Goal: Information Seeking & Learning: Learn about a topic

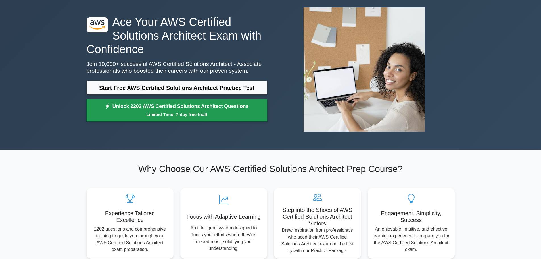
scroll to position [57, 0]
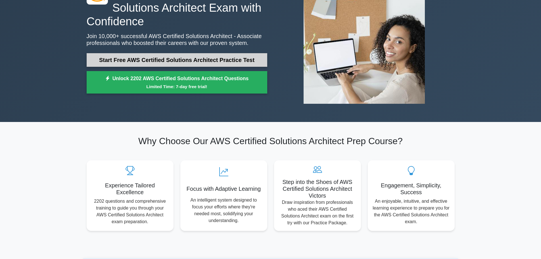
drag, startPoint x: 223, startPoint y: 62, endPoint x: 220, endPoint y: 66, distance: 4.9
click at [222, 62] on link "Start Free AWS Certified Solutions Architect Practice Test" at bounding box center [177, 60] width 181 height 14
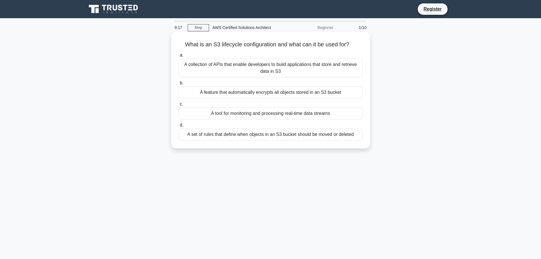
click at [232, 68] on div "A collection of APIs that enable developers to build applications that store an…" at bounding box center [271, 67] width 184 height 19
click at [202, 65] on div "A collection of APIs that enable developers to build applications that store an…" at bounding box center [271, 67] width 184 height 19
click at [179, 57] on input "a. A collection of APIs that enable developers to build applications that store…" at bounding box center [179, 55] width 0 height 4
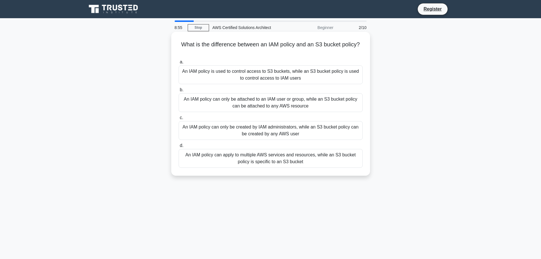
click at [234, 131] on div "An IAM policy can only be created by IAM administrators, while an S3 bucket pol…" at bounding box center [271, 130] width 184 height 19
click at [179, 120] on input "c. An IAM policy can only be created by IAM administrators, while an S3 bucket …" at bounding box center [179, 118] width 0 height 4
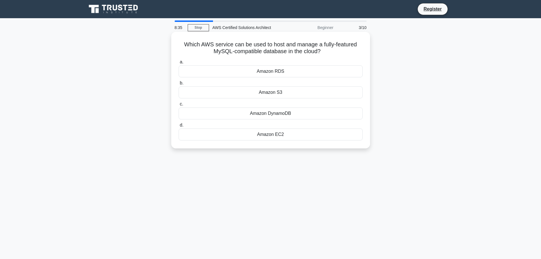
click at [275, 74] on div "Amazon RDS" at bounding box center [271, 71] width 184 height 12
click at [179, 64] on input "a. Amazon RDS" at bounding box center [179, 62] width 0 height 4
click at [277, 115] on div "AWS IAM" at bounding box center [271, 113] width 184 height 12
click at [179, 106] on input "c. AWS IAM" at bounding box center [179, 104] width 0 height 4
click at [280, 71] on div "Amazon RDS" at bounding box center [271, 71] width 184 height 12
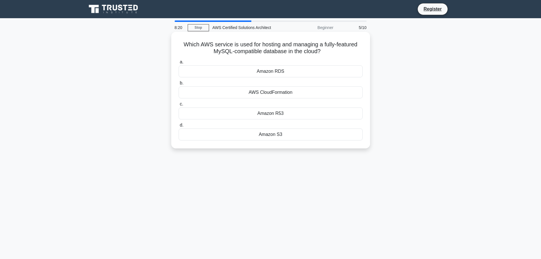
click at [179, 64] on input "a. Amazon RDS" at bounding box center [179, 62] width 0 height 4
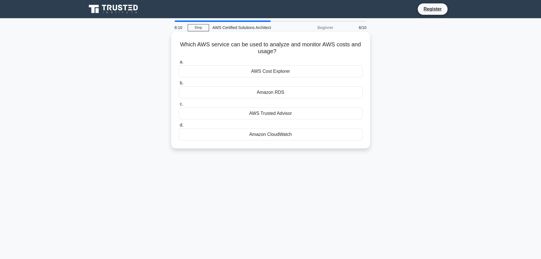
click at [282, 71] on div "AWS Cost Explorer" at bounding box center [271, 71] width 184 height 12
click at [179, 64] on input "a. AWS Cost Explorer" at bounding box center [179, 62] width 0 height 4
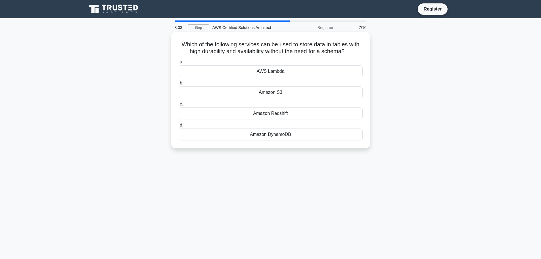
click at [272, 135] on div "Amazon DynamoDB" at bounding box center [271, 134] width 184 height 12
click at [179, 127] on input "d. Amazon DynamoDB" at bounding box center [179, 125] width 0 height 4
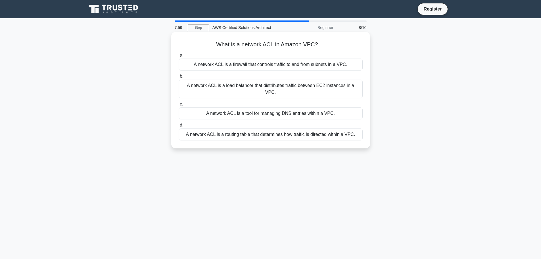
click at [283, 67] on div "A network ACL is a firewall that controls traffic to and from subnets in a VPC." at bounding box center [271, 64] width 184 height 12
click at [179, 57] on input "a. A network ACL is a firewall that controls traffic to and from subnets in a V…" at bounding box center [179, 55] width 0 height 4
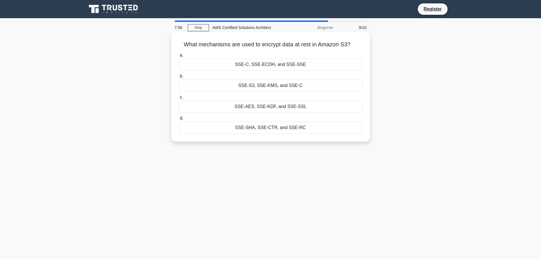
click at [275, 66] on div "SSE-C, SSE-ECDH, and SSE-SSE" at bounding box center [271, 64] width 184 height 12
click at [179, 57] on input "a. SSE-C, SSE-ECDH, and SSE-SSE" at bounding box center [179, 55] width 0 height 4
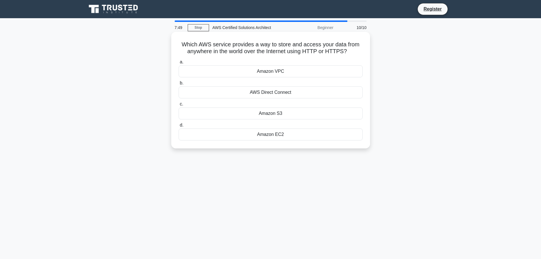
click at [271, 76] on div "Amazon VPC" at bounding box center [271, 71] width 184 height 12
click at [179, 64] on input "a. Amazon VPC" at bounding box center [179, 62] width 0 height 4
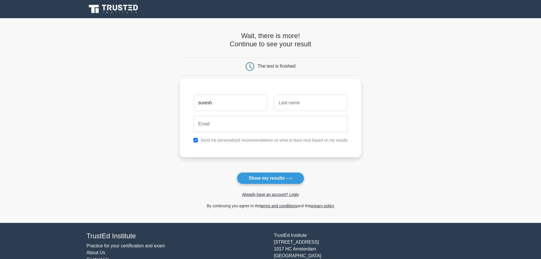
type input "suresh"
type input "sharma"
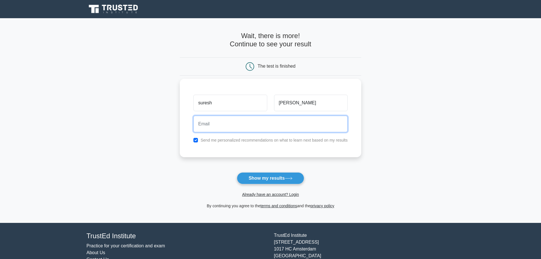
click at [234, 126] on input "email" at bounding box center [270, 124] width 154 height 16
type input "g.suresh@posidex.com"
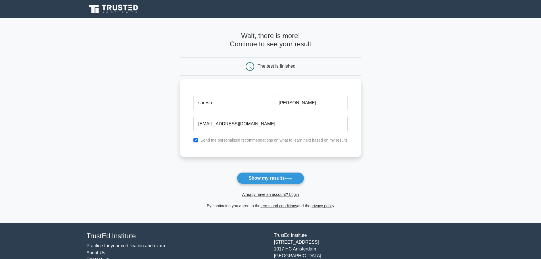
click at [196, 143] on div "Send me personalized recommendations on what to learn next based on my results" at bounding box center [270, 140] width 161 height 7
click at [195, 139] on input "checkbox" at bounding box center [195, 140] width 5 height 5
checkbox input "false"
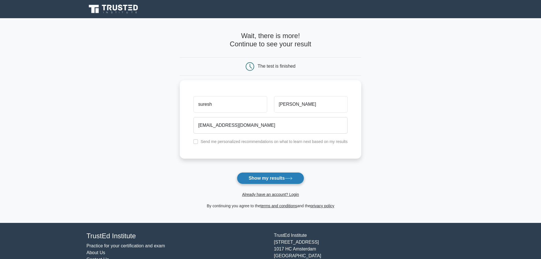
click at [264, 180] on button "Show my results" at bounding box center [270, 178] width 67 height 12
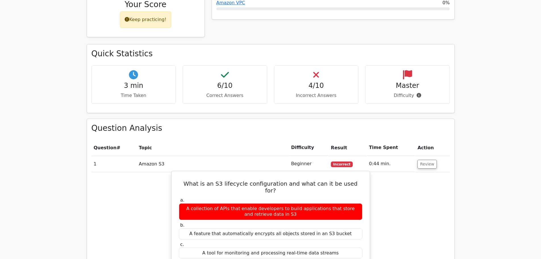
scroll to position [255, 0]
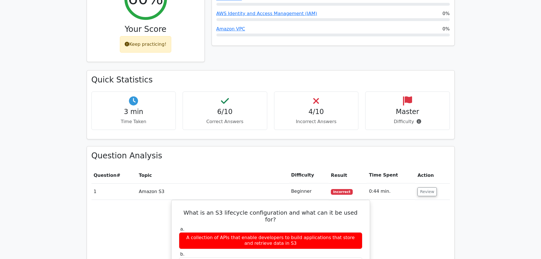
click at [149, 36] on div "Keep practicing!" at bounding box center [145, 44] width 51 height 16
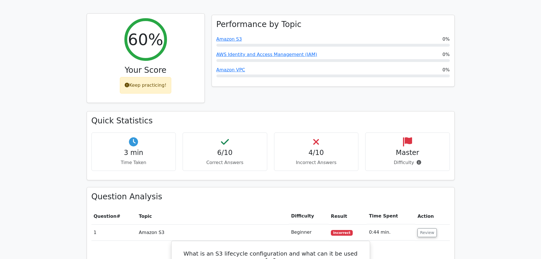
scroll to position [170, 0]
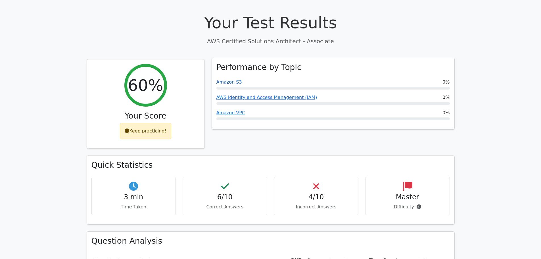
click at [224, 79] on link "Amazon S3" at bounding box center [229, 81] width 26 height 5
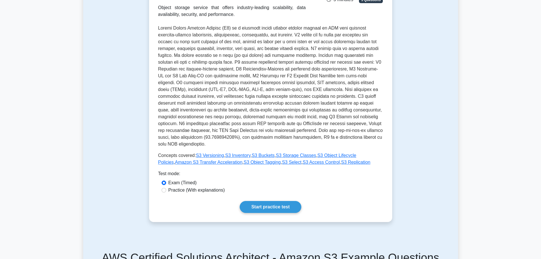
scroll to position [114, 0]
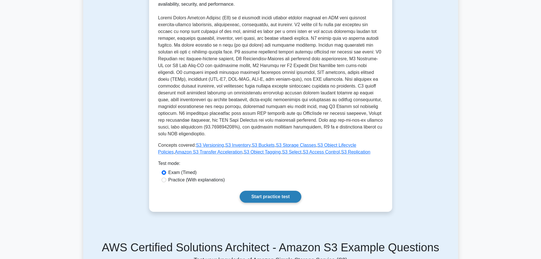
click at [277, 190] on link "Start practice test" at bounding box center [271, 196] width 62 height 12
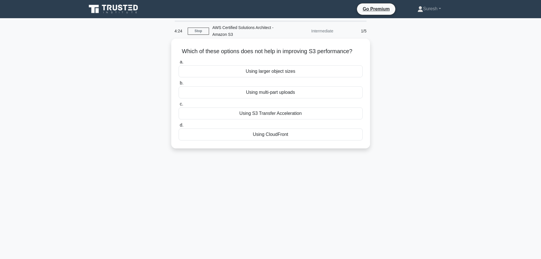
click at [259, 95] on div "Using multi-part uploads" at bounding box center [271, 92] width 184 height 12
click at [179, 85] on input "b. Using multi-part uploads" at bounding box center [179, 83] width 0 height 4
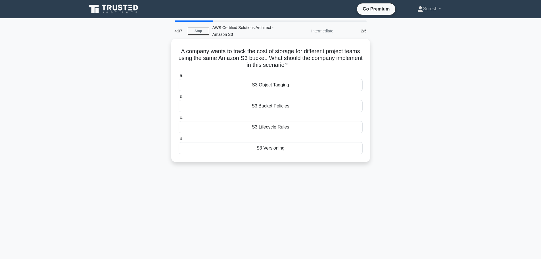
click at [267, 125] on div "S3 Lifecycle Rules" at bounding box center [271, 127] width 184 height 12
click at [179, 120] on input "c. S3 Lifecycle Rules" at bounding box center [179, 118] width 0 height 4
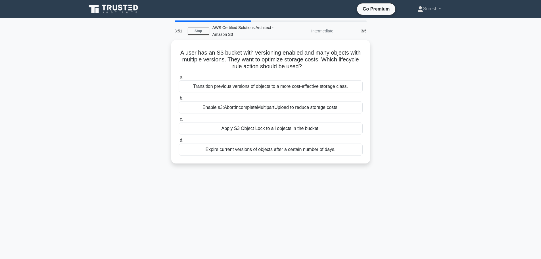
click at [267, 125] on div "Apply S3 Object Lock to all objects in the bucket." at bounding box center [271, 128] width 184 height 12
click at [179, 121] on input "c. Apply S3 Object Lock to all objects in the bucket." at bounding box center [179, 119] width 0 height 4
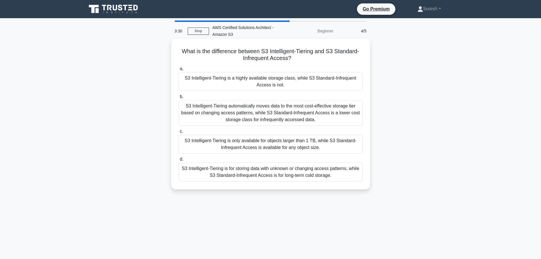
click at [272, 177] on div "S3 Intelligent-Tiering is for storing data with unknown or changing access patt…" at bounding box center [271, 171] width 184 height 19
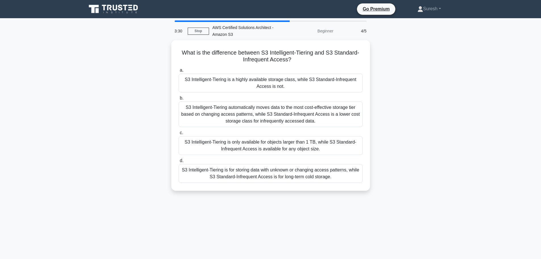
click at [179, 162] on input "d. S3 Intelligent-Tiering is for storing data with unknown or changing access p…" at bounding box center [179, 161] width 0 height 4
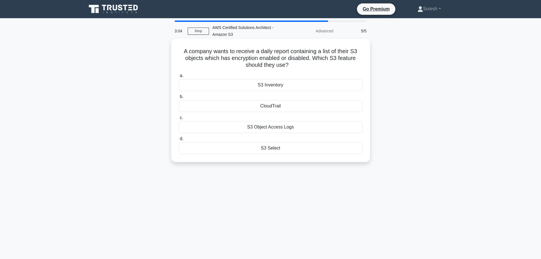
click at [276, 87] on div "S3 Inventory" at bounding box center [271, 85] width 184 height 12
click at [179, 78] on input "a. S3 Inventory" at bounding box center [179, 76] width 0 height 4
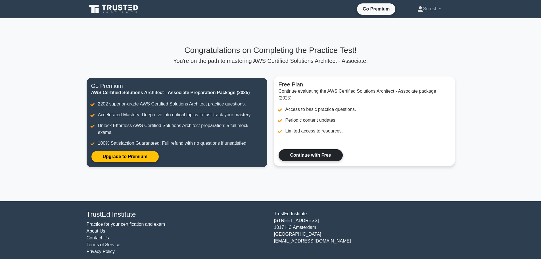
click at [328, 155] on link "Continue with Free" at bounding box center [310, 155] width 64 height 12
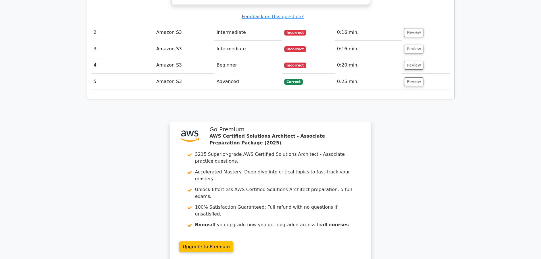
scroll to position [653, 0]
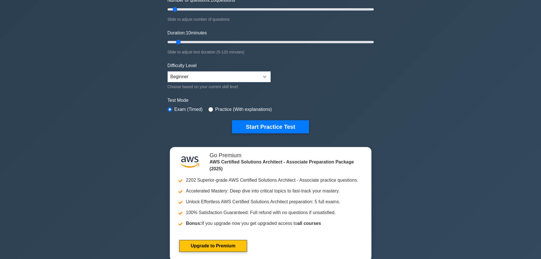
scroll to position [114, 0]
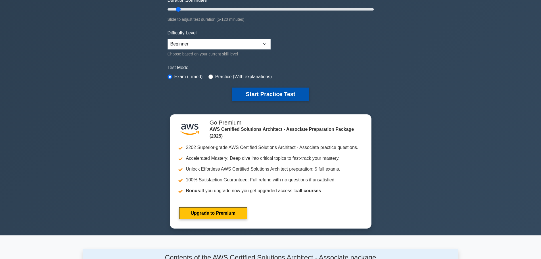
click at [260, 94] on button "Start Practice Test" at bounding box center [270, 93] width 77 height 13
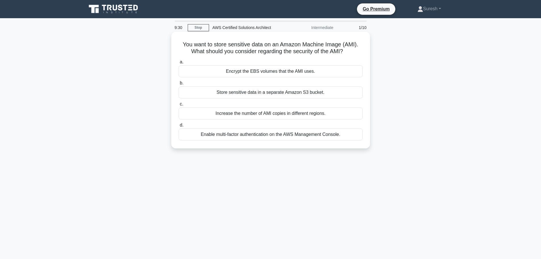
click at [257, 135] on div "Enable multi-factor authentication on the AWS Management Console." at bounding box center [271, 134] width 184 height 12
click at [179, 127] on input "d. Enable multi-factor authentication on the AWS Management Console." at bounding box center [179, 125] width 0 height 4
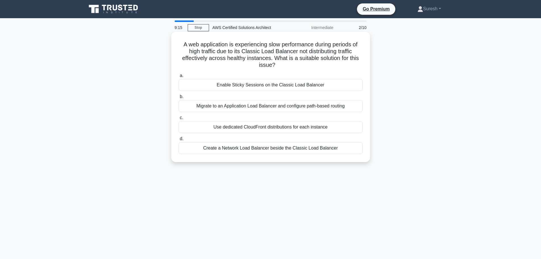
click at [294, 151] on div "Create a Network Load Balancer beside the Classic Load Balancer" at bounding box center [271, 148] width 184 height 12
click at [179, 141] on input "d. Create a Network Load Balancer beside the Classic Load Balancer" at bounding box center [179, 139] width 0 height 4
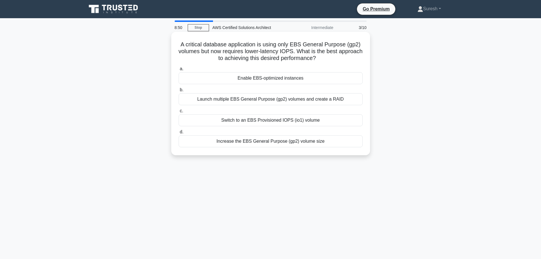
click at [274, 120] on div "Switch to an EBS Provisioned IOPS (io1) volume" at bounding box center [271, 120] width 184 height 12
click at [179, 113] on input "c. Switch to an EBS Provisioned IOPS (io1) volume" at bounding box center [179, 111] width 0 height 4
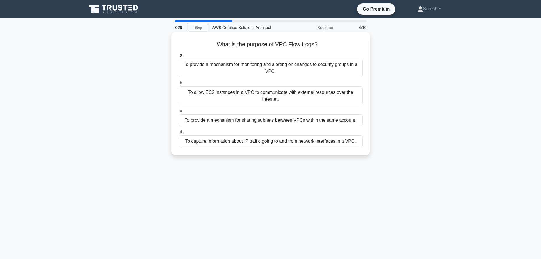
click at [277, 97] on div "To allow EC2 instances in a VPC to communicate with external resources over the…" at bounding box center [271, 95] width 184 height 19
click at [179, 85] on input "b. To allow EC2 instances in a VPC to communicate with external resources over …" at bounding box center [179, 83] width 0 height 4
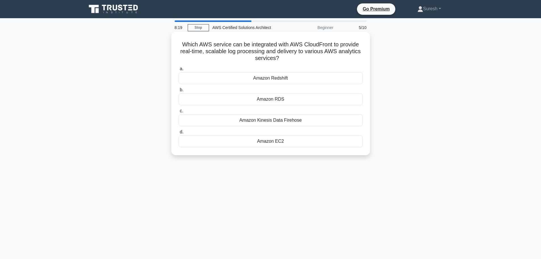
click at [282, 84] on div "Amazon Redshift" at bounding box center [271, 78] width 184 height 12
click at [179, 71] on input "a. Amazon Redshift" at bounding box center [179, 69] width 0 height 4
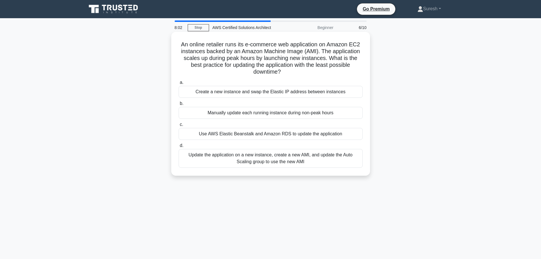
click at [277, 137] on div "Use AWS Elastic Beanstalk and Amazon RDS to update the application" at bounding box center [271, 134] width 184 height 12
click at [179, 126] on input "c. Use AWS Elastic Beanstalk and Amazon RDS to update the application" at bounding box center [179, 125] width 0 height 4
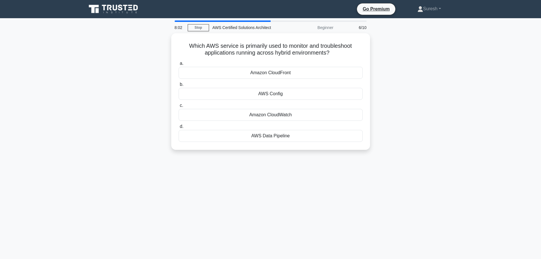
click at [277, 137] on div "AWS Data Pipeline" at bounding box center [271, 136] width 184 height 12
click at [179, 128] on input "d. AWS Data Pipeline" at bounding box center [179, 127] width 0 height 4
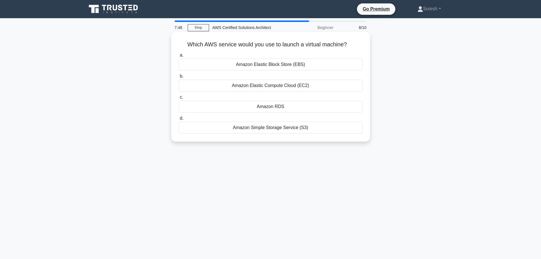
click at [258, 86] on div "Amazon Elastic Compute Cloud (EC2)" at bounding box center [271, 85] width 184 height 12
click at [179, 78] on input "b. Amazon Elastic Compute Cloud (EC2)" at bounding box center [179, 76] width 0 height 4
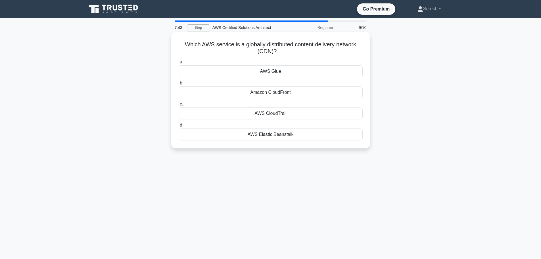
click at [282, 97] on div "Amazon CloudFront" at bounding box center [271, 92] width 184 height 12
click at [179, 85] on input "b. Amazon CloudFront" at bounding box center [179, 83] width 0 height 4
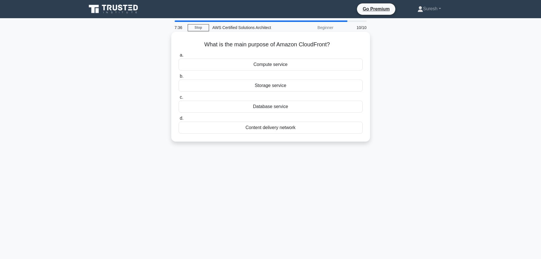
click at [269, 130] on div "Content delivery network" at bounding box center [271, 128] width 184 height 12
click at [179, 120] on input "d. Content delivery network" at bounding box center [179, 118] width 0 height 4
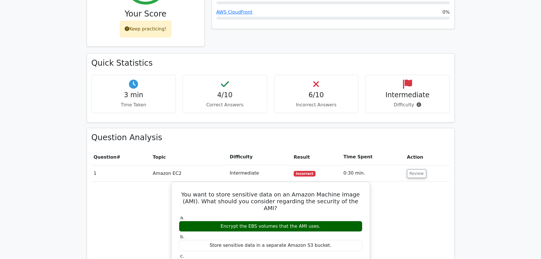
scroll to position [170, 0]
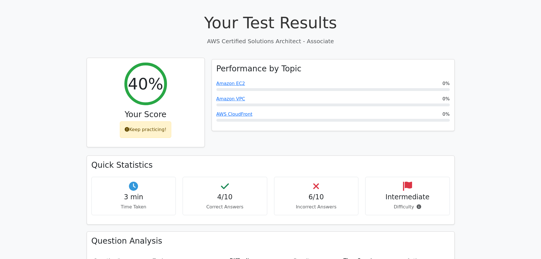
drag, startPoint x: 129, startPoint y: 112, endPoint x: 150, endPoint y: 114, distance: 20.3
click at [129, 121] on div "Keep practicing!" at bounding box center [145, 129] width 51 height 16
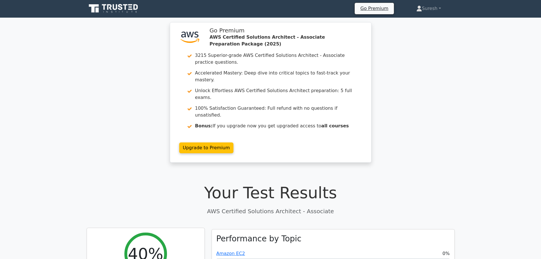
scroll to position [0, 0]
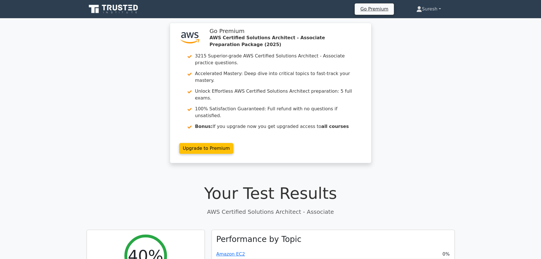
click at [435, 10] on link "Suresh" at bounding box center [429, 8] width 52 height 11
click at [414, 32] on link "Settings" at bounding box center [425, 31] width 45 height 9
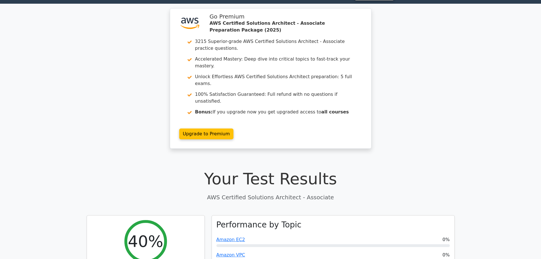
scroll to position [28, 0]
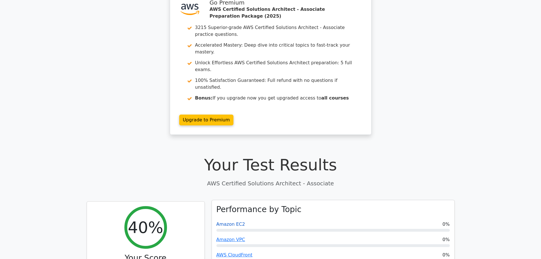
click at [233, 221] on link "Amazon EC2" at bounding box center [230, 223] width 29 height 5
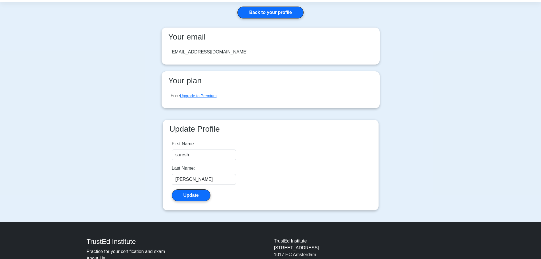
scroll to position [61, 0]
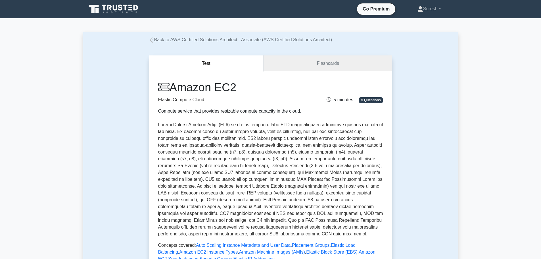
click at [211, 65] on button "Test" at bounding box center [206, 63] width 115 height 16
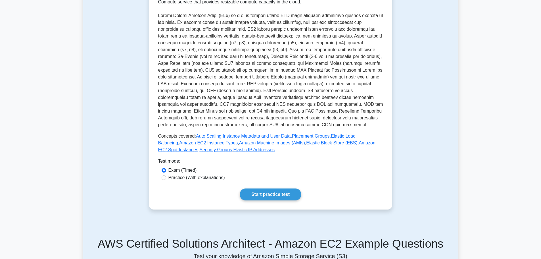
scroll to position [114, 0]
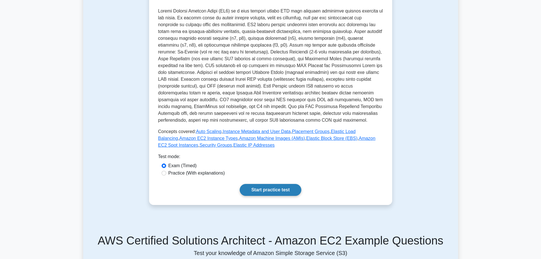
drag, startPoint x: 280, startPoint y: 191, endPoint x: 285, endPoint y: 192, distance: 5.2
click at [280, 191] on link "Start practice test" at bounding box center [271, 190] width 62 height 12
drag, startPoint x: 288, startPoint y: 193, endPoint x: 253, endPoint y: 190, distance: 34.8
click at [253, 190] on link "Start practice test" at bounding box center [271, 190] width 62 height 12
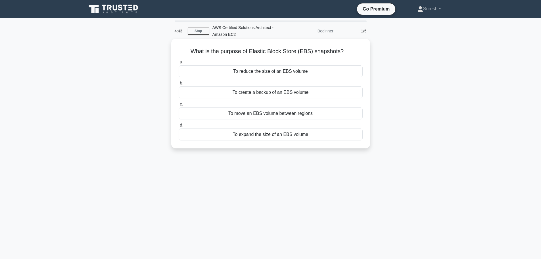
click at [267, 112] on div "To move an EBS volume between regions" at bounding box center [271, 113] width 184 height 12
click at [179, 106] on input "c. To move an EBS volume between regions" at bounding box center [179, 104] width 0 height 4
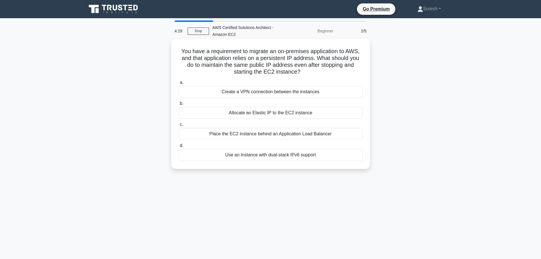
click at [274, 112] on div "Allocate an Elastic IP to the EC2 instance" at bounding box center [271, 113] width 184 height 12
click at [179, 105] on input "b. Allocate an Elastic IP to the EC2 instance" at bounding box center [179, 104] width 0 height 4
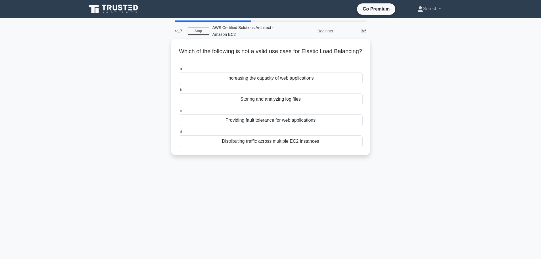
click at [275, 99] on div "Storing and analyzing log files" at bounding box center [271, 99] width 184 height 12
click at [179, 92] on input "b. Storing and analyzing log files" at bounding box center [179, 90] width 0 height 4
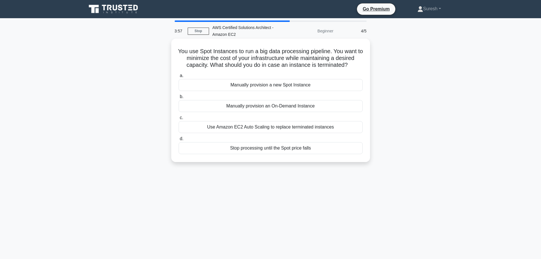
click at [268, 127] on div "Use Amazon EC2 Auto Scaling to replace terminated instances" at bounding box center [271, 127] width 184 height 12
click at [179, 120] on input "c. Use Amazon EC2 Auto Scaling to replace terminated instances" at bounding box center [179, 118] width 0 height 4
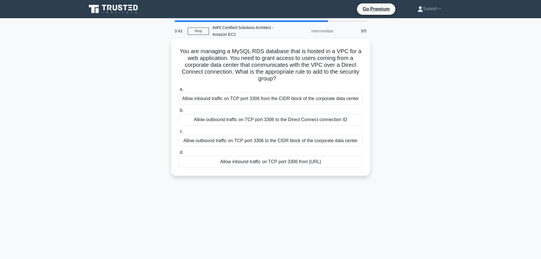
click at [263, 123] on div "Allow outbound traffic on TCP port 3306 to the Direct Connect connection ID" at bounding box center [271, 120] width 184 height 12
click at [179, 112] on input "b. Allow outbound traffic on TCP port 3306 to the Direct Connect connection ID" at bounding box center [179, 110] width 0 height 4
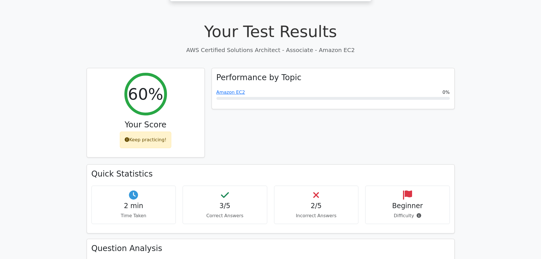
scroll to position [85, 0]
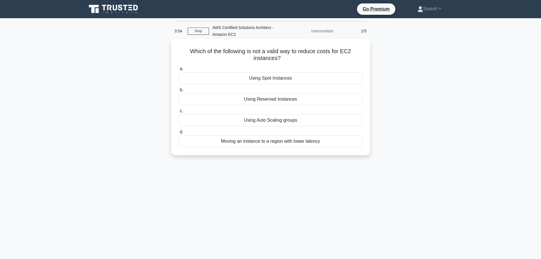
click at [262, 143] on div "Moving an instance to a region with lower latency" at bounding box center [271, 141] width 184 height 12
click at [179, 134] on input "d. Moving an instance to a region with lower latency" at bounding box center [179, 132] width 0 height 4
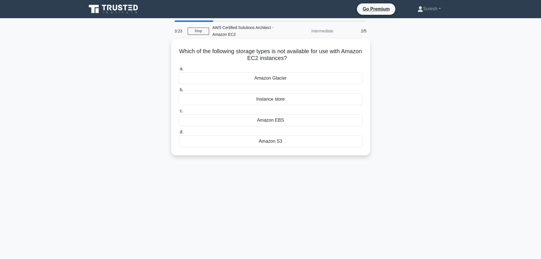
click at [267, 99] on div "Instance store" at bounding box center [271, 99] width 184 height 12
click at [179, 92] on input "b. Instance store" at bounding box center [179, 90] width 0 height 4
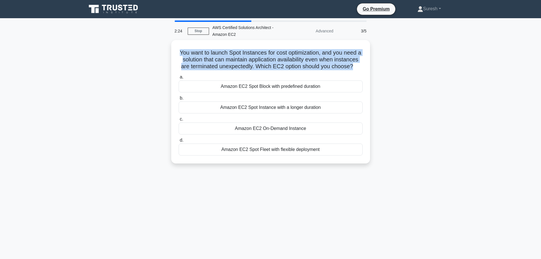
drag, startPoint x: 275, startPoint y: 72, endPoint x: 160, endPoint y: 44, distance: 118.7
click at [160, 44] on div "You want to launch Spot Instances for cost optimization, and you need a solutio…" at bounding box center [270, 105] width 375 height 130
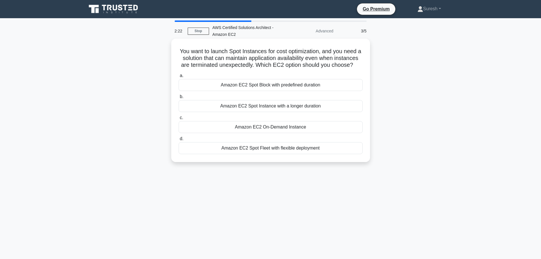
click at [293, 112] on div "Amazon EC2 Spot Instance with a longer duration" at bounding box center [271, 106] width 184 height 12
click at [179, 99] on input "b. Amazon EC2 Spot Instance with a longer duration" at bounding box center [179, 97] width 0 height 4
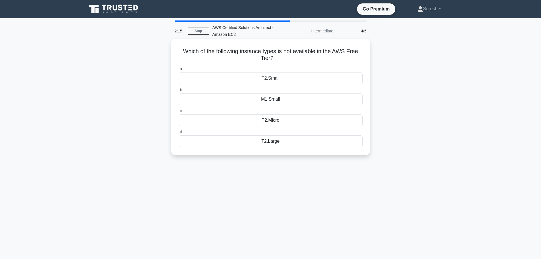
click at [267, 124] on div "T2.Micro" at bounding box center [271, 120] width 184 height 12
click at [179, 113] on input "c. T2.Micro" at bounding box center [179, 111] width 0 height 4
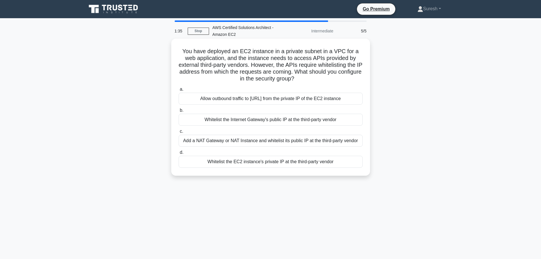
click at [238, 142] on div "Add a NAT Gateway or NAT Instance and whitelist its public IP at the third-part…" at bounding box center [271, 141] width 184 height 12
click at [179, 133] on input "c. Add a NAT Gateway or NAT Instance and whitelist its public IP at the third-p…" at bounding box center [179, 131] width 0 height 4
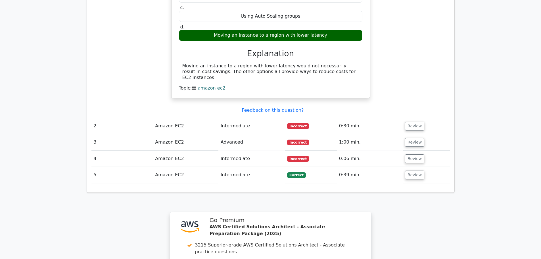
scroll to position [539, 0]
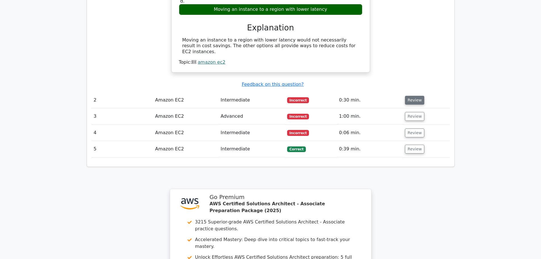
click at [411, 96] on button "Review" at bounding box center [414, 100] width 19 height 9
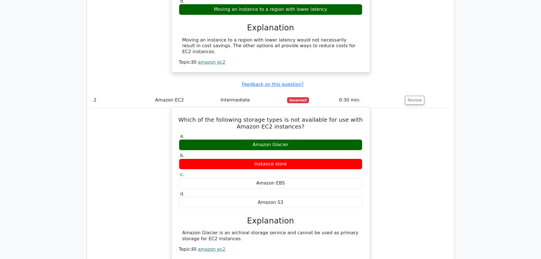
drag, startPoint x: 256, startPoint y: 135, endPoint x: 319, endPoint y: 147, distance: 63.3
click at [319, 147] on div "a. Amazon Glacier b. Instance store c. d." at bounding box center [270, 170] width 190 height 77
click at [293, 158] on div "Instance store" at bounding box center [270, 163] width 183 height 11
drag, startPoint x: 251, startPoint y: 119, endPoint x: 318, endPoint y: 121, distance: 66.8
click at [279, 139] on div "Amazon Glacier" at bounding box center [270, 144] width 183 height 11
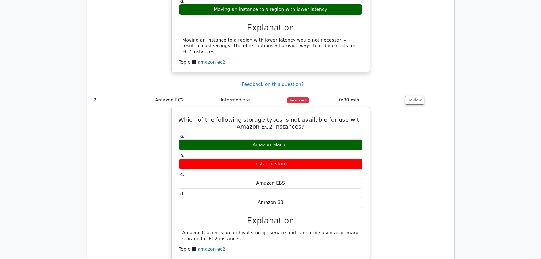
click at [318, 139] on div "Amazon Glacier" at bounding box center [270, 144] width 183 height 11
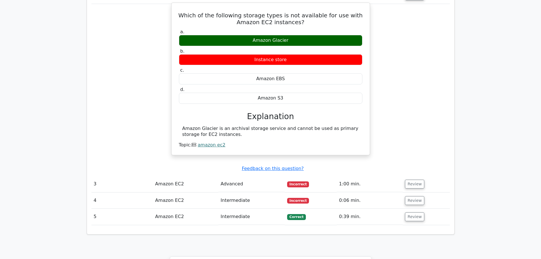
scroll to position [653, 0]
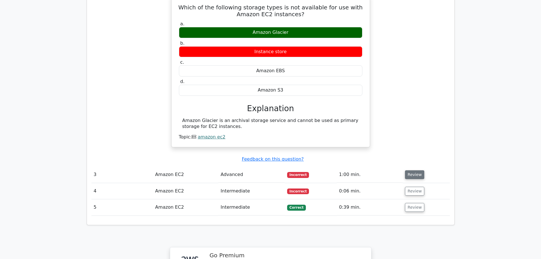
click at [412, 170] on button "Review" at bounding box center [414, 174] width 19 height 9
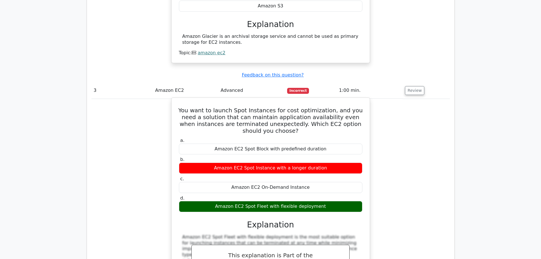
scroll to position [738, 0]
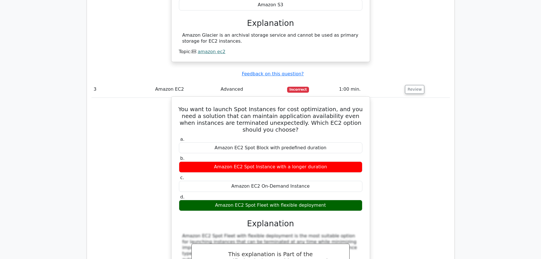
drag, startPoint x: 275, startPoint y: 184, endPoint x: 299, endPoint y: 181, distance: 24.3
click at [295, 200] on div "Amazon EC2 Spot Fleet with flexible deployment" at bounding box center [270, 205] width 183 height 11
drag, startPoint x: 297, startPoint y: 180, endPoint x: 286, endPoint y: 181, distance: 10.8
click at [286, 200] on div "Amazon EC2 Spot Fleet with flexible deployment" at bounding box center [270, 205] width 183 height 11
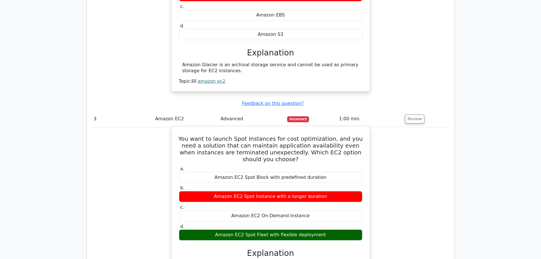
scroll to position [710, 0]
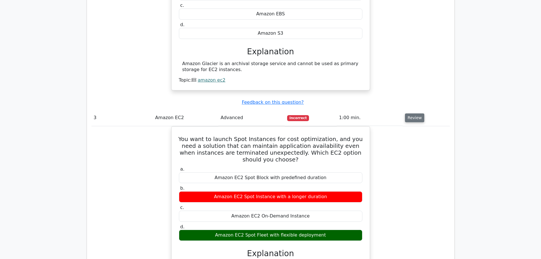
click at [408, 113] on button "Review" at bounding box center [414, 117] width 19 height 9
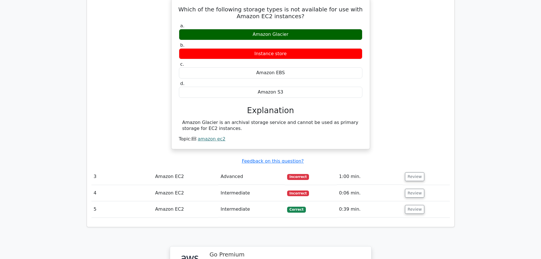
scroll to position [652, 0]
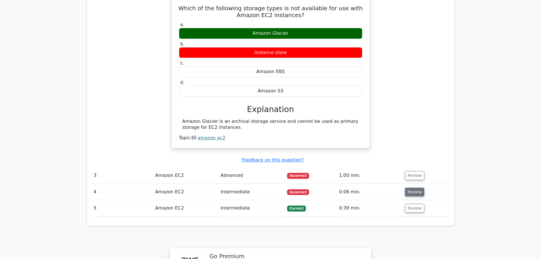
click at [411, 187] on button "Review" at bounding box center [414, 191] width 19 height 9
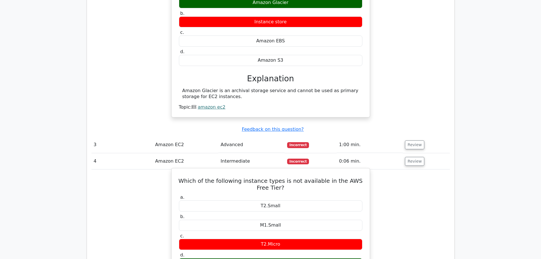
scroll to position [737, 0]
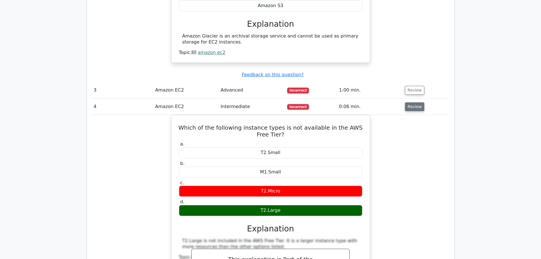
click at [415, 102] on button "Review" at bounding box center [414, 106] width 19 height 9
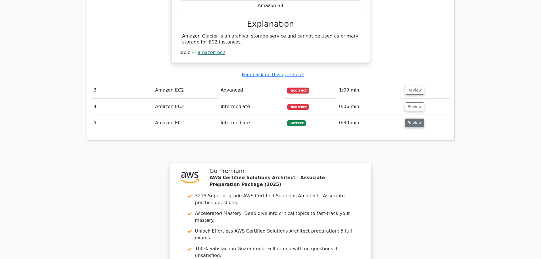
click at [411, 118] on button "Review" at bounding box center [414, 122] width 19 height 9
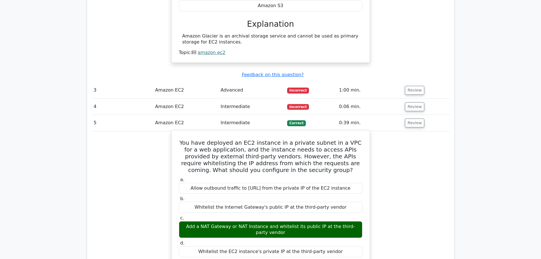
scroll to position [766, 0]
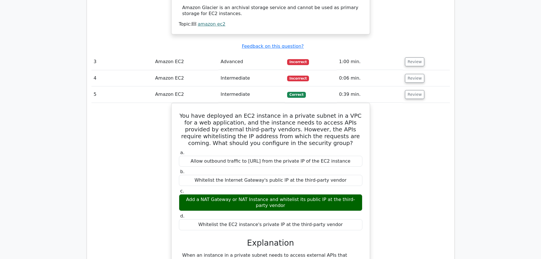
click at [430, 113] on div "You have deployed an EC2 instance in a private subnet in a VPC for a web applic…" at bounding box center [270, 207] width 358 height 209
click at [409, 90] on button "Review" at bounding box center [414, 94] width 19 height 9
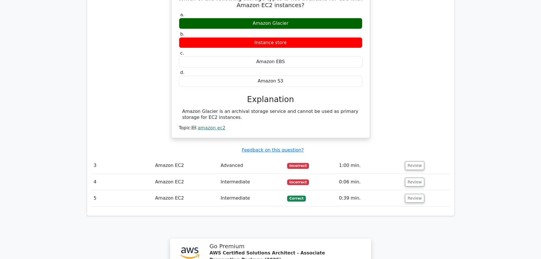
scroll to position [652, 0]
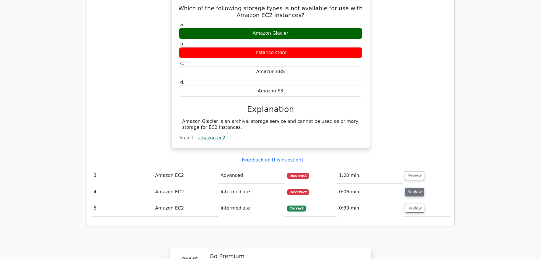
click at [414, 187] on button "Review" at bounding box center [414, 191] width 19 height 9
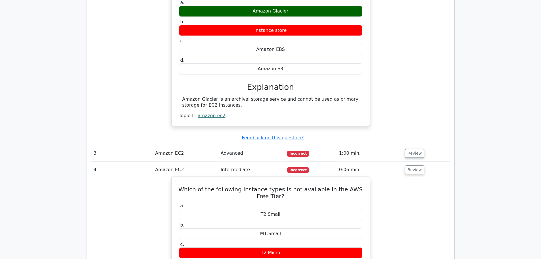
scroll to position [709, 0]
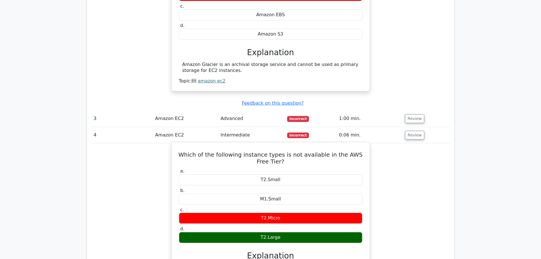
click at [272, 232] on div "T2.Large" at bounding box center [270, 237] width 183 height 11
drag, startPoint x: 246, startPoint y: 130, endPoint x: 284, endPoint y: 130, distance: 37.5
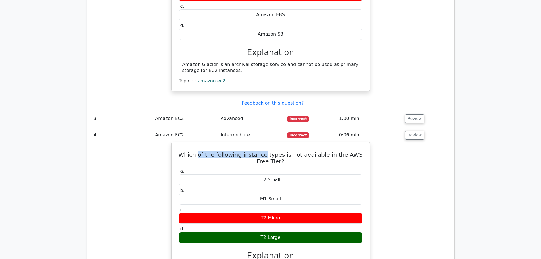
click at [267, 151] on h5 "Which of the following instance types is not available in the AWS Free Tier?" at bounding box center [270, 158] width 185 height 14
click at [290, 151] on h5 "Which of the following instance types is not available in the AWS Free Tier?" at bounding box center [270, 158] width 185 height 14
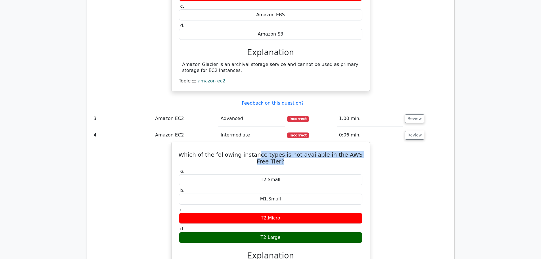
drag, startPoint x: 255, startPoint y: 126, endPoint x: 313, endPoint y: 136, distance: 58.5
click at [313, 151] on h5 "Which of the following instance types is not available in the AWS Free Tier?" at bounding box center [270, 158] width 185 height 14
click at [317, 151] on h5 "Which of the following instance types is not available in the AWS Free Tier?" at bounding box center [270, 158] width 185 height 14
click at [364, 144] on div "Which of the following instance types is not available in the AWS Free Tier? a.…" at bounding box center [271, 246] width 194 height 204
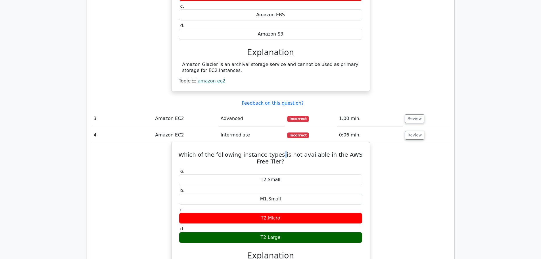
drag, startPoint x: 278, startPoint y: 131, endPoint x: 303, endPoint y: 145, distance: 27.6
click at [294, 151] on h5 "Which of the following instance types is not available in the AWS Free Tier?" at bounding box center [270, 158] width 185 height 14
drag, startPoint x: 257, startPoint y: 209, endPoint x: 297, endPoint y: 211, distance: 39.2
click at [297, 232] on div "T2.Large" at bounding box center [270, 237] width 183 height 11
drag, startPoint x: 285, startPoint y: 193, endPoint x: 272, endPoint y: 179, distance: 19.1
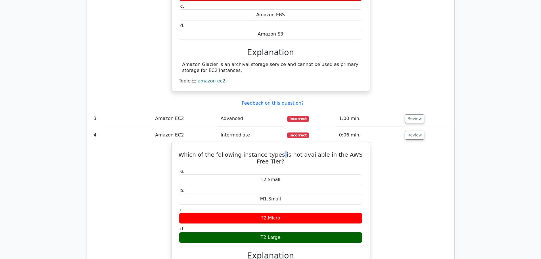
click at [272, 207] on label "c. T2.Micro" at bounding box center [270, 215] width 183 height 17
drag, startPoint x: 275, startPoint y: 164, endPoint x: 262, endPoint y: 157, distance: 14.0
click at [262, 167] on div "a. T2.Small b. M1.Small c. d." at bounding box center [270, 205] width 190 height 77
drag, startPoint x: 258, startPoint y: 173, endPoint x: 271, endPoint y: 164, distance: 15.6
click at [258, 173] on div "a. T2.Small b. M1.Small c. d." at bounding box center [270, 205] width 190 height 77
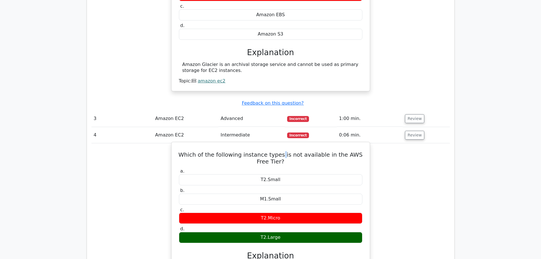
drag, startPoint x: 347, startPoint y: 179, endPoint x: 342, endPoint y: 147, distance: 32.6
click at [347, 179] on div "a. T2.Small b. M1.Small c. d." at bounding box center [270, 205] width 190 height 77
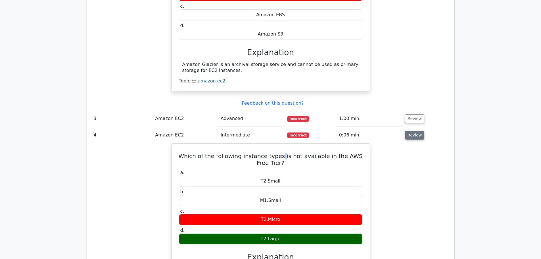
click at [411, 131] on button "Review" at bounding box center [414, 135] width 19 height 9
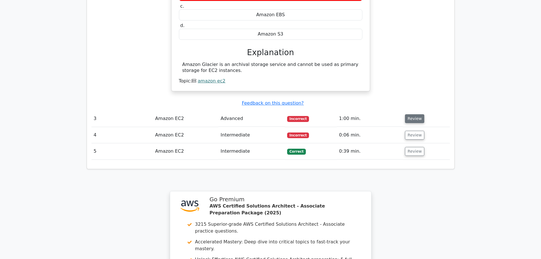
click at [416, 114] on button "Review" at bounding box center [414, 118] width 19 height 9
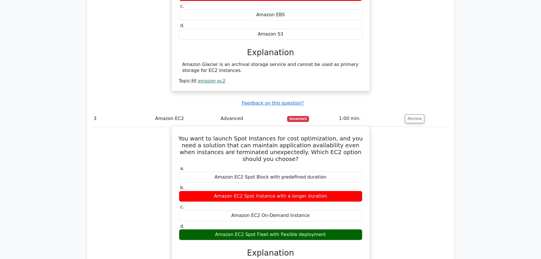
drag, startPoint x: 237, startPoint y: 208, endPoint x: 324, endPoint y: 211, distance: 87.2
click at [324, 229] on div "Amazon EC2 Spot Fleet with flexible deployment" at bounding box center [270, 234] width 183 height 11
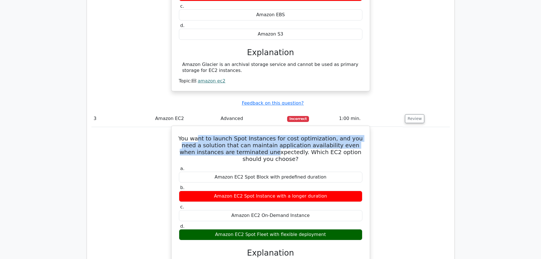
drag, startPoint x: 197, startPoint y: 114, endPoint x: 256, endPoint y: 123, distance: 59.4
click at [256, 135] on h5 "You want to launch Spot Instances for cost optimization, and you need a solutio…" at bounding box center [270, 148] width 185 height 27
click at [311, 135] on h5 "You want to launch Spot Instances for cost optimization, and you need a solutio…" at bounding box center [270, 148] width 185 height 27
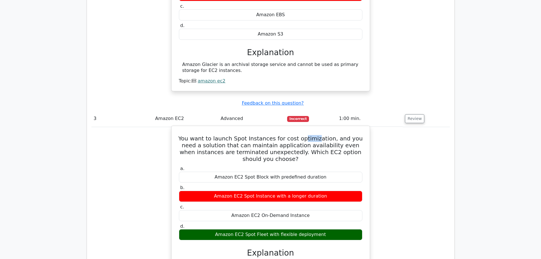
drag, startPoint x: 297, startPoint y: 112, endPoint x: 331, endPoint y: 115, distance: 33.9
click at [309, 135] on h5 "You want to launch Spot Instances for cost optimization, and you need a solutio…" at bounding box center [270, 148] width 185 height 27
drag, startPoint x: 244, startPoint y: 120, endPoint x: 258, endPoint y: 121, distance: 13.4
click at [246, 135] on h5 "You want to launch Spot Instances for cost optimization, and you need a solutio…" at bounding box center [270, 148] width 185 height 27
click at [301, 135] on h5 "You want to launch Spot Instances for cost optimization, and you need a solutio…" at bounding box center [270, 148] width 185 height 27
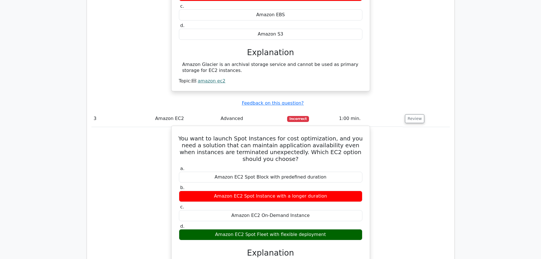
click at [343, 135] on h5 "You want to launch Spot Instances for cost optimization, and you need a solutio…" at bounding box center [270, 148] width 185 height 27
click at [315, 135] on h5 "You want to launch Spot Instances for cost optimization, and you need a solutio…" at bounding box center [270, 148] width 185 height 27
drag, startPoint x: 242, startPoint y: 134, endPoint x: 306, endPoint y: 134, distance: 64.7
click at [306, 135] on h5 "You want to launch Spot Instances for cost optimization, and you need a solutio…" at bounding box center [270, 148] width 185 height 27
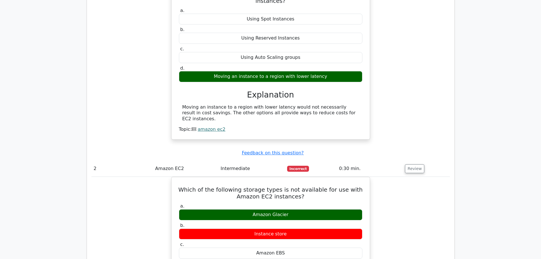
scroll to position [453, 0]
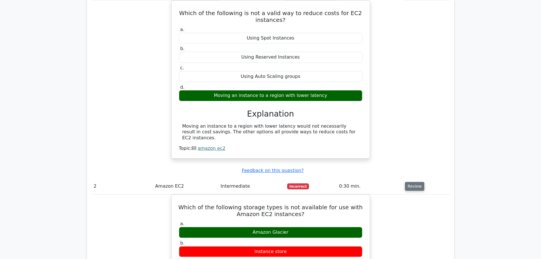
click at [413, 182] on button "Review" at bounding box center [414, 186] width 19 height 9
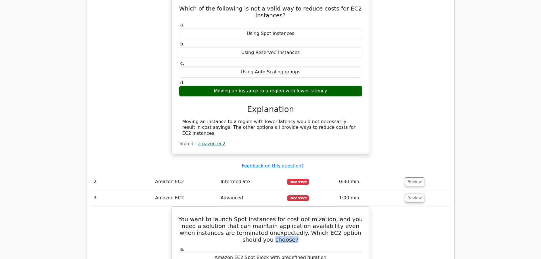
scroll to position [510, 0]
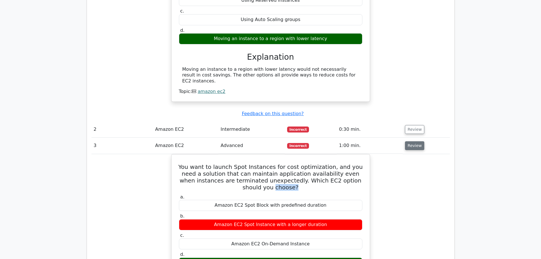
click at [413, 141] on button "Review" at bounding box center [414, 145] width 19 height 9
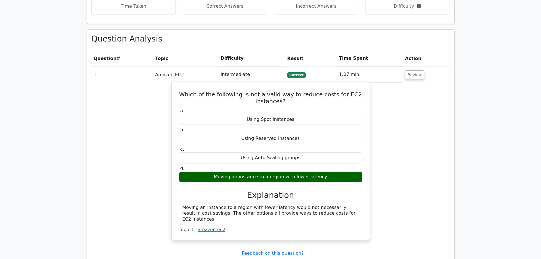
scroll to position [368, 0]
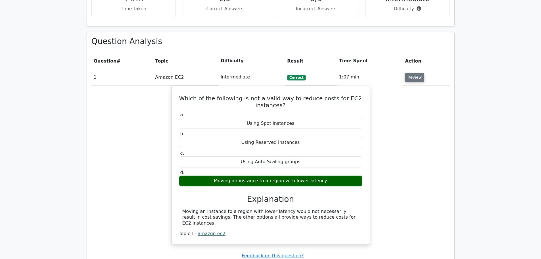
click at [416, 73] on button "Review" at bounding box center [414, 77] width 19 height 9
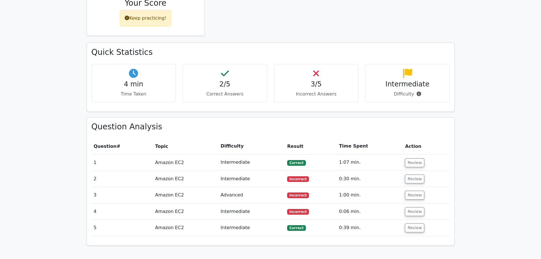
scroll to position [198, 0]
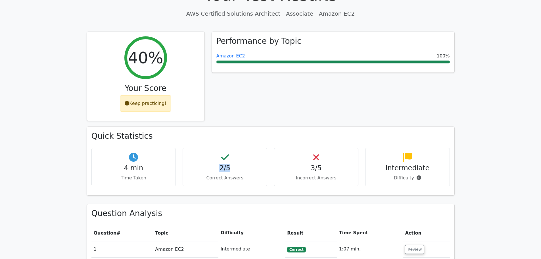
drag, startPoint x: 224, startPoint y: 148, endPoint x: 273, endPoint y: 146, distance: 48.6
click at [265, 148] on div "2/5 Correct Answers" at bounding box center [225, 167] width 85 height 38
drag, startPoint x: 303, startPoint y: 146, endPoint x: 326, endPoint y: 150, distance: 23.3
click at [320, 164] on h4 "3/5" at bounding box center [316, 168] width 75 height 8
click at [323, 164] on div "3/5 Incorrect Answers" at bounding box center [316, 167] width 85 height 38
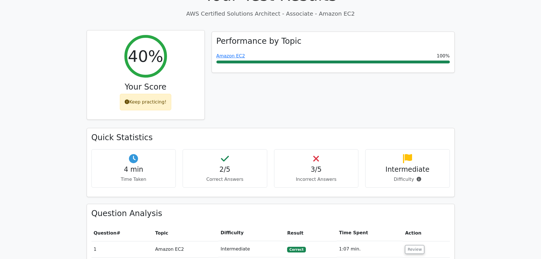
click at [157, 94] on div "Keep practicing!" at bounding box center [145, 102] width 51 height 16
click at [136, 94] on div "Keep practicing!" at bounding box center [145, 102] width 51 height 16
click at [126, 94] on div "Keep practicing!" at bounding box center [145, 102] width 51 height 16
click at [153, 82] on h3 "Your Score" at bounding box center [145, 87] width 108 height 10
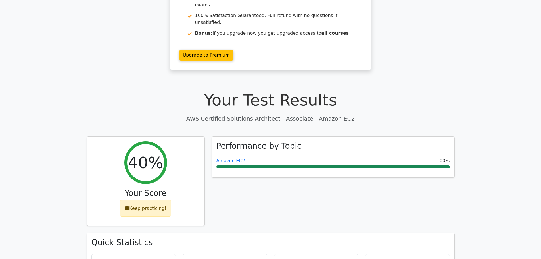
scroll to position [56, 0]
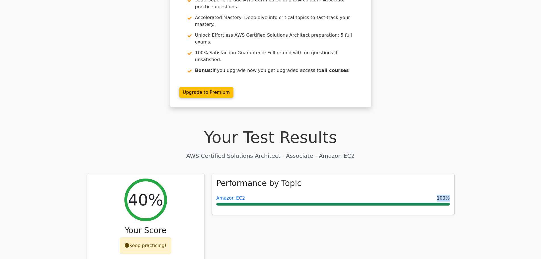
drag, startPoint x: 370, startPoint y: 173, endPoint x: 456, endPoint y: 182, distance: 87.3
click at [456, 182] on div "Performance by Topic Amazon EC2 100%" at bounding box center [333, 221] width 250 height 97
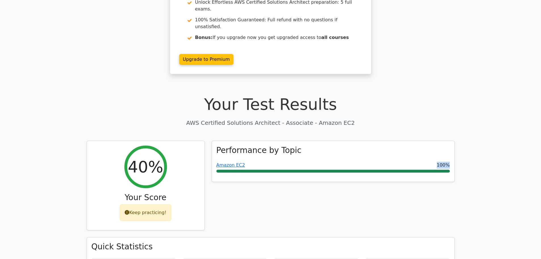
scroll to position [141, 0]
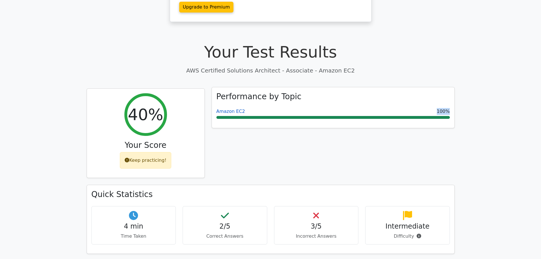
click at [235, 108] on link "Amazon EC2" at bounding box center [230, 110] width 29 height 5
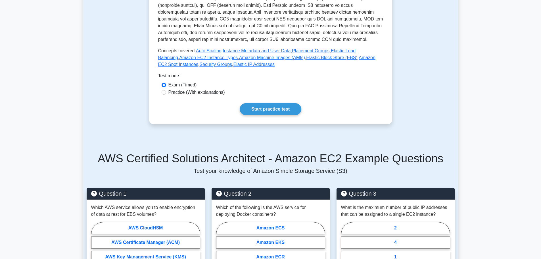
scroll to position [199, 0]
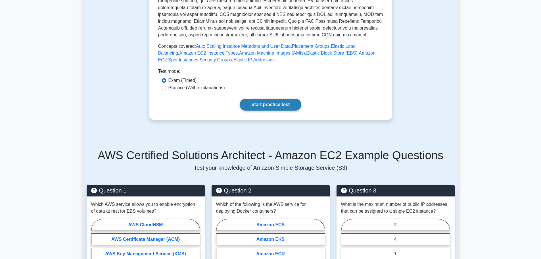
click at [281, 106] on link "Start practice test" at bounding box center [271, 105] width 62 height 12
click at [256, 106] on link "Start practice test" at bounding box center [271, 105] width 62 height 12
click at [276, 104] on link "Start practice test" at bounding box center [271, 105] width 62 height 12
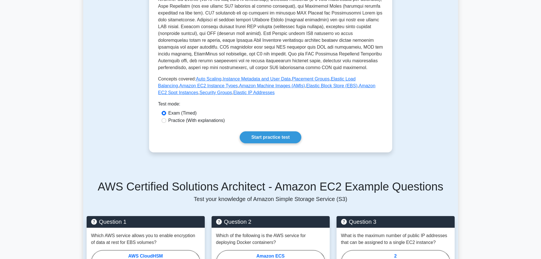
scroll to position [160, 0]
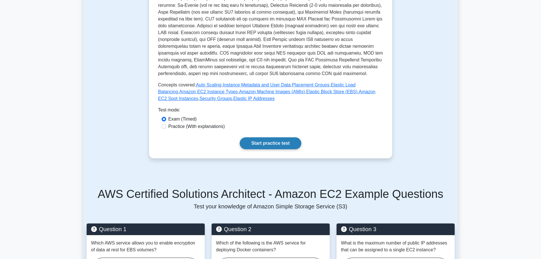
click at [272, 143] on link "Start practice test" at bounding box center [271, 143] width 62 height 12
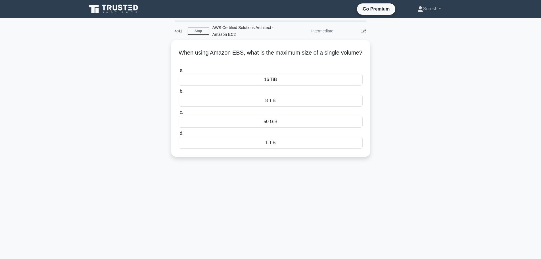
drag, startPoint x: 301, startPoint y: 53, endPoint x: 404, endPoint y: 61, distance: 103.4
click at [404, 61] on div "When using Amazon EBS, what is the maximum size of a single volume? .spinner_0X…" at bounding box center [270, 101] width 375 height 123
click at [286, 80] on div "16 TiB" at bounding box center [271, 78] width 184 height 12
click at [179, 71] on input "a. 16 TiB" at bounding box center [179, 69] width 0 height 4
drag, startPoint x: 305, startPoint y: 52, endPoint x: 349, endPoint y: 56, distance: 43.9
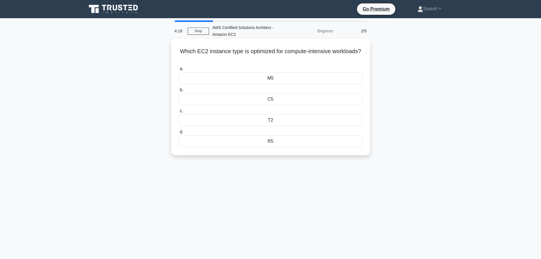
click at [349, 56] on h5 "Which EC2 instance type is optimized for compute-intensive workloads? .spinner_…" at bounding box center [270, 55] width 185 height 14
click at [273, 57] on h5 "Which EC2 instance type is optimized for compute-intensive workloads? .spinner_…" at bounding box center [270, 55] width 185 height 14
click at [271, 120] on div "T2" at bounding box center [271, 120] width 184 height 12
click at [179, 113] on input "c. T2" at bounding box center [179, 111] width 0 height 4
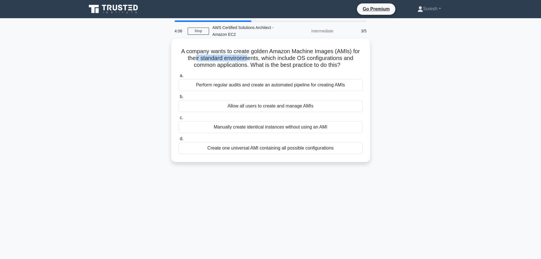
drag, startPoint x: 196, startPoint y: 58, endPoint x: 269, endPoint y: 64, distance: 74.0
click at [252, 62] on h5 "A company wants to create golden Amazon Machine Images (AMIs) for their standar…" at bounding box center [270, 58] width 185 height 21
drag, startPoint x: 275, startPoint y: 64, endPoint x: 311, endPoint y: 61, distance: 36.7
click at [308, 62] on h5 "A company wants to create golden Amazon Machine Images (AMIs) for their standar…" at bounding box center [270, 58] width 185 height 21
drag, startPoint x: 315, startPoint y: 60, endPoint x: 359, endPoint y: 60, distance: 44.0
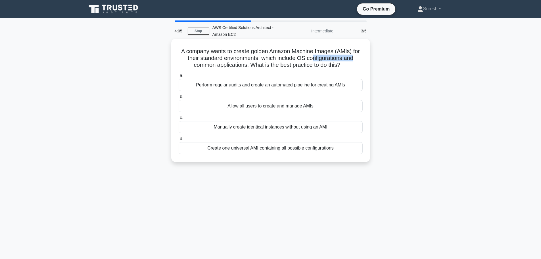
click at [359, 60] on h5 "A company wants to create golden Amazon Machine Images (AMIs) for their standar…" at bounding box center [270, 58] width 185 height 21
drag, startPoint x: 204, startPoint y: 65, endPoint x: 259, endPoint y: 68, distance: 55.7
click at [259, 68] on h5 "A company wants to create golden Amazon Machine Images (AMIs) for their standar…" at bounding box center [270, 58] width 185 height 21
drag, startPoint x: 278, startPoint y: 68, endPoint x: 351, endPoint y: 72, distance: 73.1
click at [351, 72] on div "A company wants to create golden Amazon Machine Images (AMIs) for their standar…" at bounding box center [270, 100] width 194 height 119
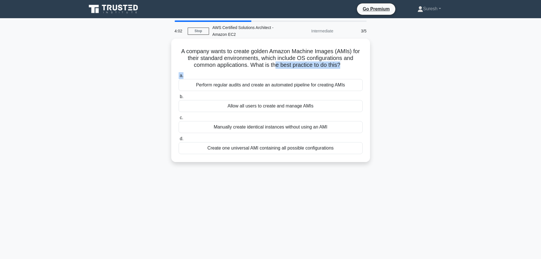
click at [351, 72] on div "a. Perform regular audits and create an automated pipeline for creating AMIs b.…" at bounding box center [270, 113] width 191 height 84
click at [299, 107] on div "Allow all users to create and manage AMIs" at bounding box center [271, 106] width 184 height 12
click at [179, 99] on input "b. Allow all users to create and manage AMIs" at bounding box center [179, 97] width 0 height 4
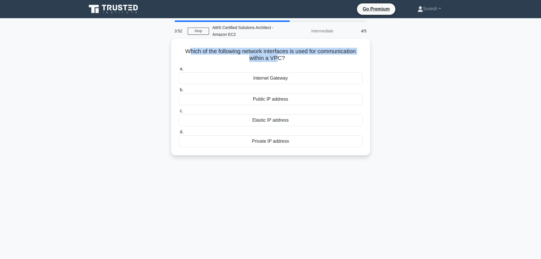
drag, startPoint x: 187, startPoint y: 52, endPoint x: 305, endPoint y: 63, distance: 118.6
click at [291, 62] on h5 "Which of the following network interfaces is used for communication within a VP…" at bounding box center [270, 55] width 185 height 14
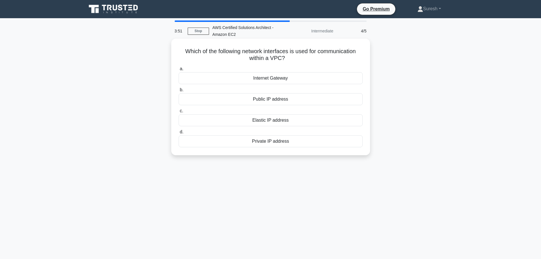
click at [316, 66] on label "a. Internet Gateway" at bounding box center [271, 74] width 184 height 19
click at [179, 67] on input "a. Internet Gateway" at bounding box center [179, 69] width 0 height 4
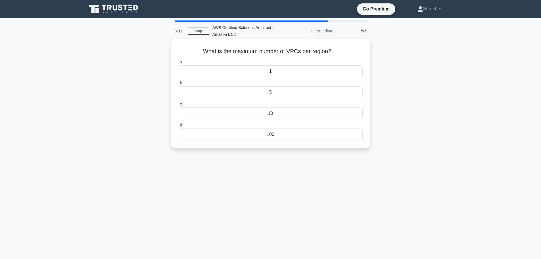
click at [306, 54] on h5 "What is the maximum number of VPCs per region? .spinner_0XTQ{transform-origin:c…" at bounding box center [270, 51] width 185 height 7
click at [305, 54] on h5 "What is the maximum number of VPCs per region? .spinner_0XTQ{transform-origin:c…" at bounding box center [270, 51] width 185 height 7
click at [302, 67] on div "1" at bounding box center [271, 71] width 184 height 12
click at [179, 64] on input "a. 1" at bounding box center [179, 62] width 0 height 4
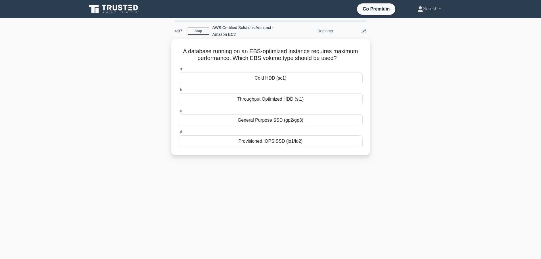
click at [271, 122] on div "General Purpose SSD (gp2/gp3)" at bounding box center [271, 120] width 184 height 12
click at [179, 113] on input "c. General Purpose SSD (gp2/gp3)" at bounding box center [179, 111] width 0 height 4
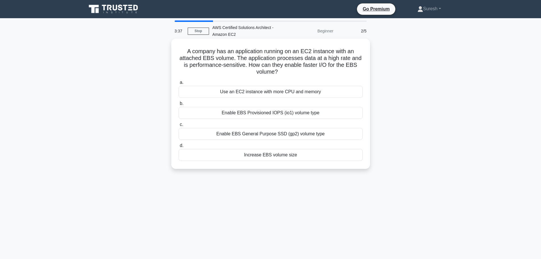
click at [275, 133] on div "Enable EBS General Purpose SSD (gp2) volume type" at bounding box center [271, 134] width 184 height 12
click at [179, 126] on input "c. Enable EBS General Purpose SSD (gp2) volume type" at bounding box center [179, 125] width 0 height 4
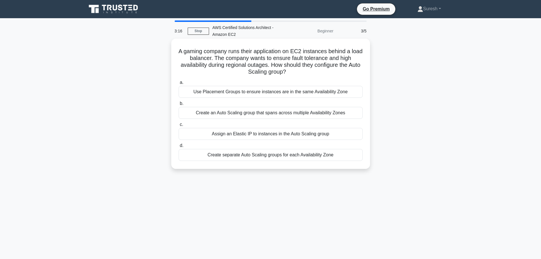
click at [259, 95] on div "Use Placement Groups to ensure instances are in the same Availability Zone" at bounding box center [271, 92] width 184 height 12
click at [179, 84] on input "a. Use Placement Groups to ensure instances are in the same Availability Zone" at bounding box center [179, 83] width 0 height 4
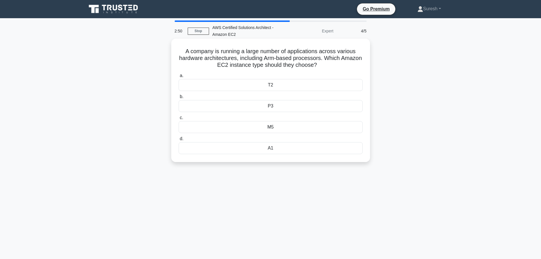
click at [267, 107] on div "P3" at bounding box center [271, 106] width 184 height 12
click at [179, 99] on input "b. P3" at bounding box center [179, 97] width 0 height 4
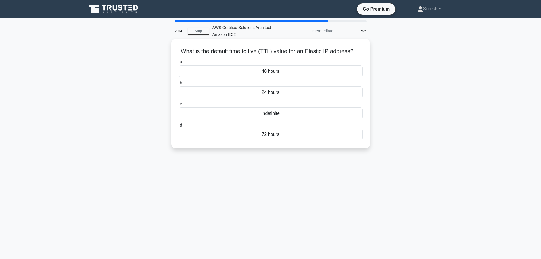
click at [263, 92] on div "24 hours" at bounding box center [271, 92] width 184 height 12
click at [179, 85] on input "b. 24 hours" at bounding box center [179, 83] width 0 height 4
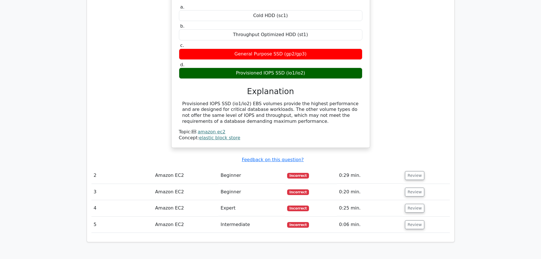
scroll to position [568, 0]
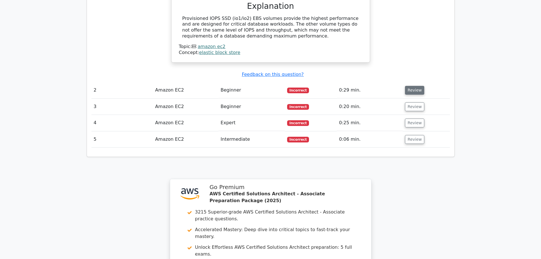
click at [413, 86] on button "Review" at bounding box center [414, 90] width 19 height 9
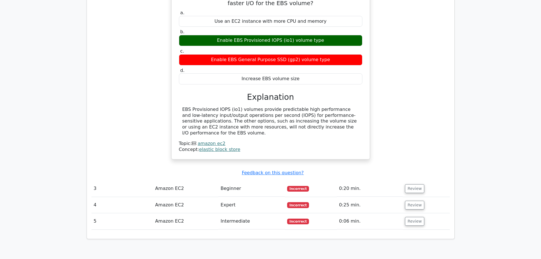
scroll to position [766, 0]
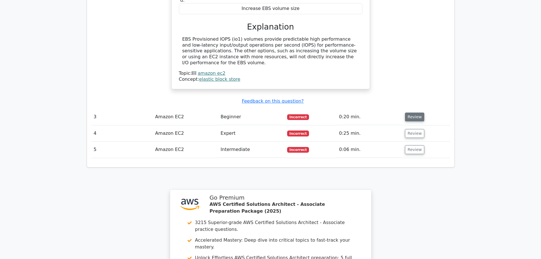
click at [406, 112] on button "Review" at bounding box center [414, 116] width 19 height 9
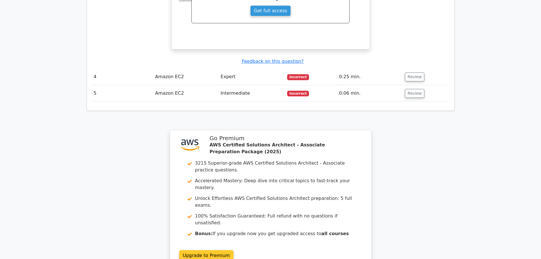
scroll to position [1079, 0]
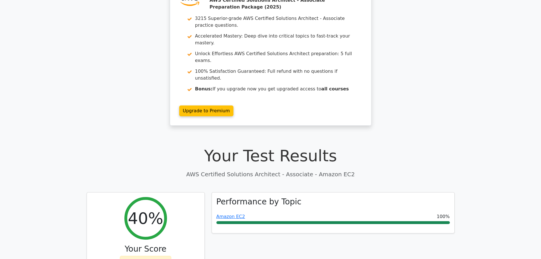
scroll to position [28, 0]
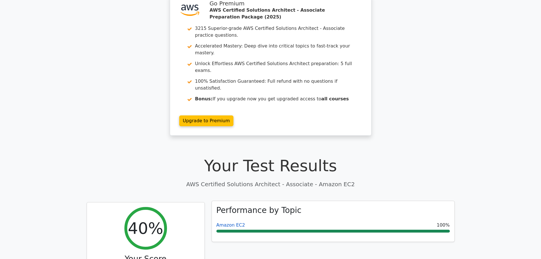
click at [223, 222] on link "Amazon EC2" at bounding box center [230, 224] width 29 height 5
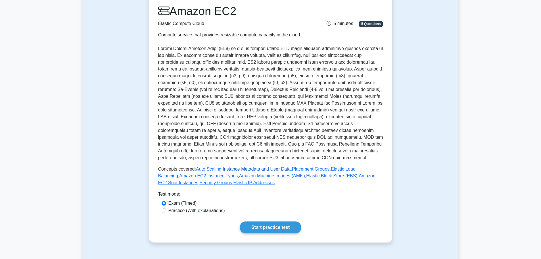
scroll to position [114, 0]
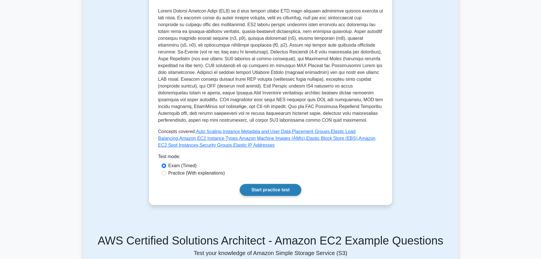
click at [264, 188] on link "Start practice test" at bounding box center [271, 190] width 62 height 12
click at [265, 187] on link "Start practice test" at bounding box center [271, 190] width 62 height 12
click at [271, 189] on link "Start practice test" at bounding box center [271, 190] width 62 height 12
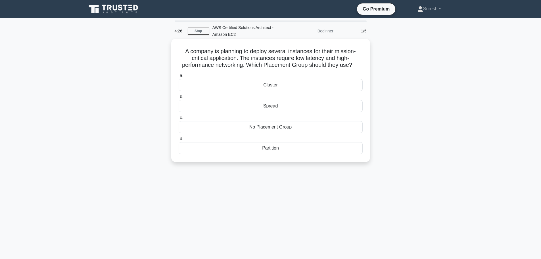
click at [271, 88] on div "Cluster" at bounding box center [271, 85] width 184 height 12
click at [179, 78] on input "a. Cluster" at bounding box center [179, 76] width 0 height 4
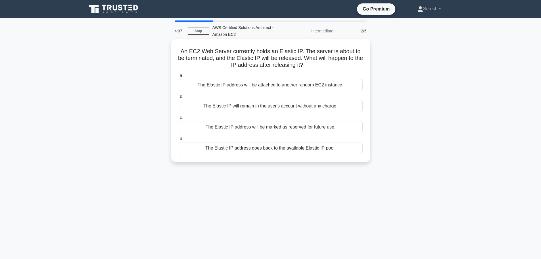
click at [266, 106] on div "The Elastic IP will remain in the user's account without any charge." at bounding box center [271, 106] width 184 height 12
click at [179, 99] on input "b. The Elastic IP will remain in the user's account without any charge." at bounding box center [179, 97] width 0 height 4
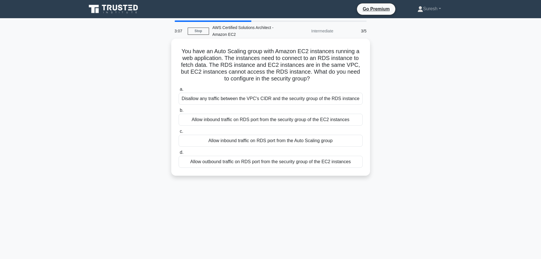
click at [267, 141] on div "Allow inbound traffic on RDS port from the Auto Scaling group" at bounding box center [271, 141] width 184 height 12
click at [179, 133] on input "c. Allow inbound traffic on RDS port from the Auto Scaling group" at bounding box center [179, 131] width 0 height 4
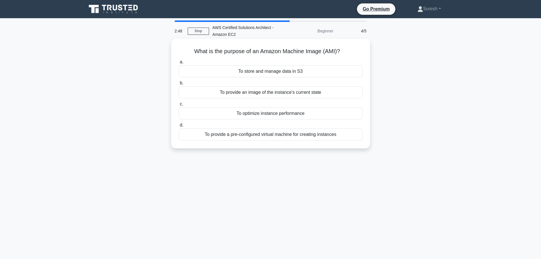
click at [263, 115] on div "To optimize instance performance" at bounding box center [271, 113] width 184 height 12
click at [179, 106] on input "c. To optimize instance performance" at bounding box center [179, 104] width 0 height 4
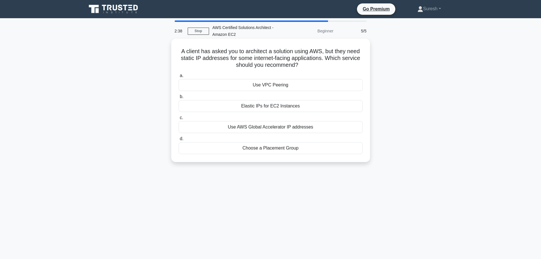
click at [263, 108] on div "Elastic IPs for EC2 Instances" at bounding box center [271, 106] width 184 height 12
click at [179, 99] on input "b. Elastic IPs for EC2 Instances" at bounding box center [179, 97] width 0 height 4
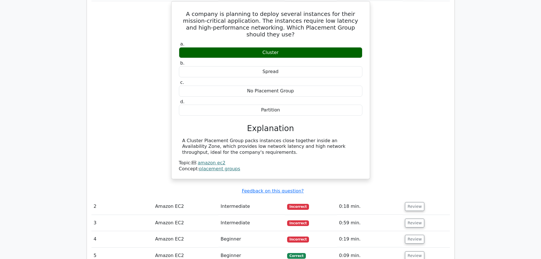
scroll to position [454, 0]
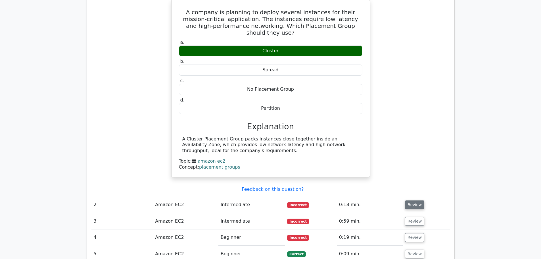
click at [412, 200] on button "Review" at bounding box center [414, 204] width 19 height 9
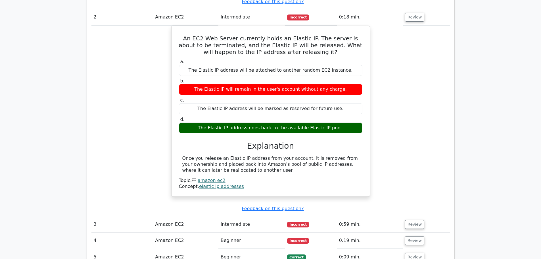
scroll to position [681, 0]
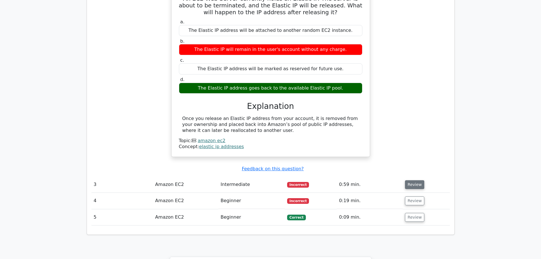
click at [409, 180] on button "Review" at bounding box center [414, 184] width 19 height 9
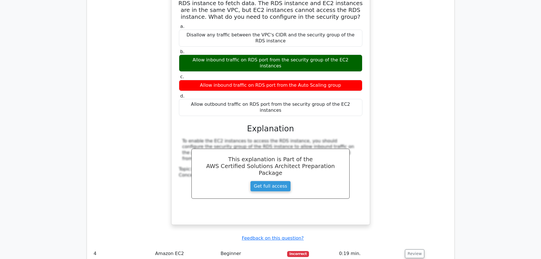
scroll to position [994, 0]
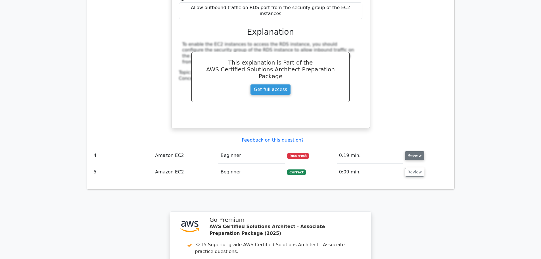
click at [413, 151] on button "Review" at bounding box center [414, 155] width 19 height 9
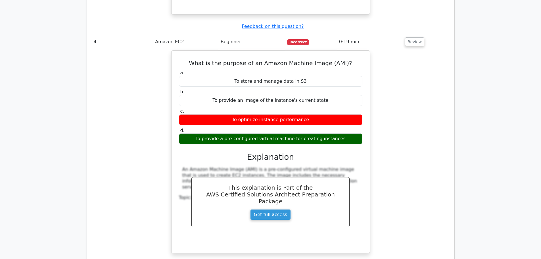
scroll to position [1221, 0]
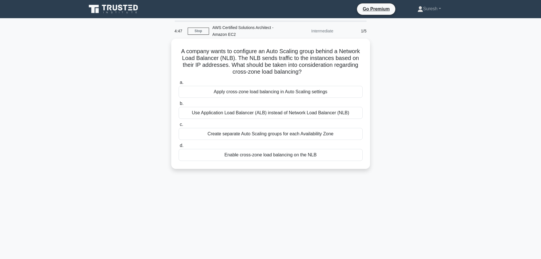
click at [260, 114] on div "Use Application Load Balancer (ALB) instead of Network Load Balancer (NLB)" at bounding box center [271, 113] width 184 height 12
click at [179, 105] on input "b. Use Application Load Balancer (ALB) instead of Network Load Balancer (NLB)" at bounding box center [179, 104] width 0 height 4
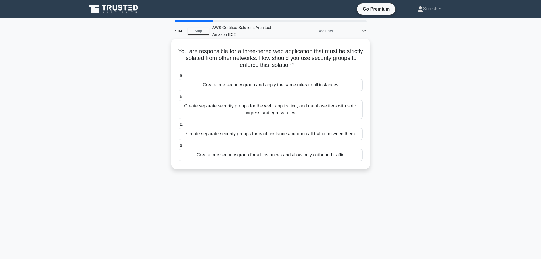
click at [255, 84] on div "Create one security group and apply the same rules to all instances" at bounding box center [271, 85] width 184 height 12
click at [179, 78] on input "a. Create one security group and apply the same rules to all instances" at bounding box center [179, 76] width 0 height 4
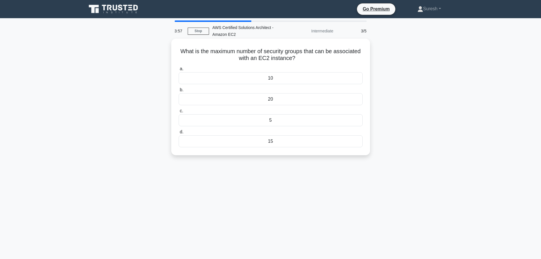
click at [275, 120] on div "5" at bounding box center [271, 120] width 184 height 12
click at [179, 113] on input "c. 5" at bounding box center [179, 111] width 0 height 4
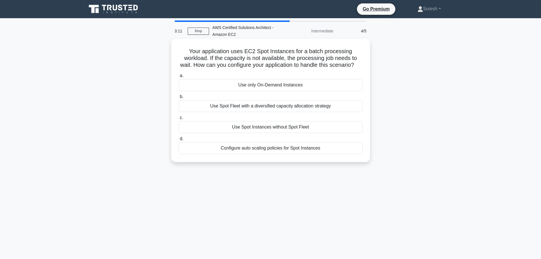
click at [273, 133] on div "Use Spot Instances without Spot Fleet" at bounding box center [271, 127] width 184 height 12
click at [280, 112] on div "Use Spot Fleet with a diversified capacity allocation strategy" at bounding box center [271, 106] width 184 height 12
click at [179, 99] on input "b. Use Spot Fleet with a diversified capacity allocation strategy" at bounding box center [179, 97] width 0 height 4
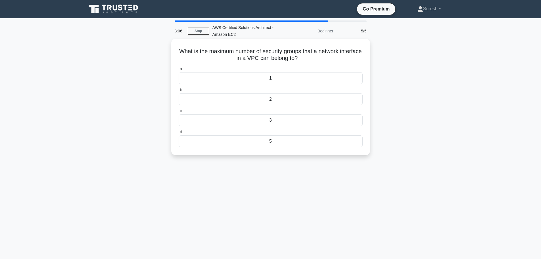
click at [275, 104] on div "2" at bounding box center [271, 99] width 184 height 12
click at [179, 92] on input "b. 2" at bounding box center [179, 90] width 0 height 4
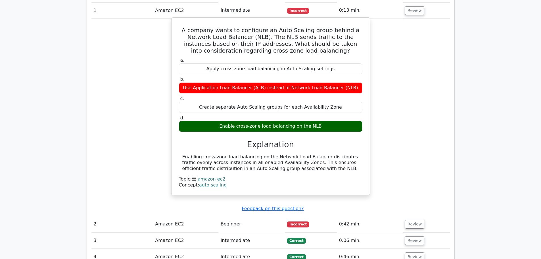
scroll to position [426, 0]
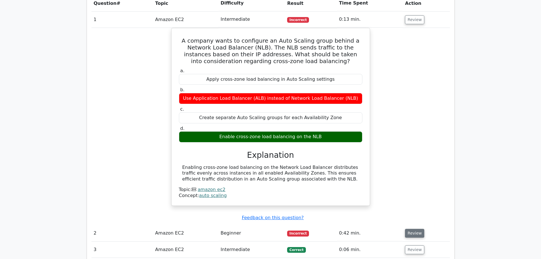
click at [415, 229] on button "Review" at bounding box center [414, 233] width 19 height 9
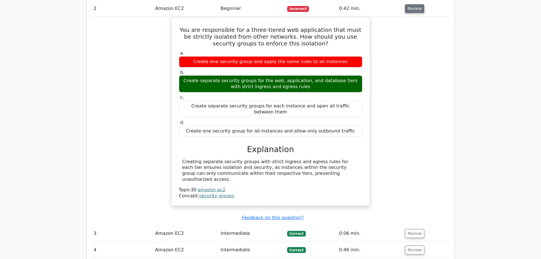
scroll to position [681, 0]
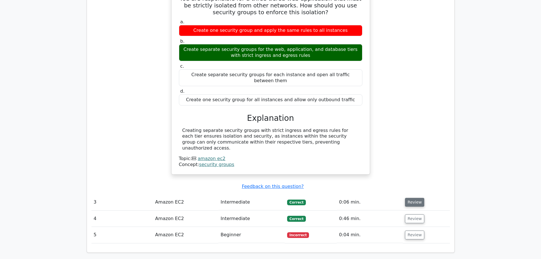
click at [412, 198] on button "Review" at bounding box center [414, 202] width 19 height 9
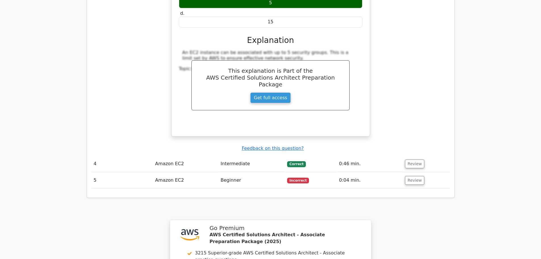
scroll to position [965, 0]
click at [411, 175] on button "Review" at bounding box center [414, 179] width 19 height 9
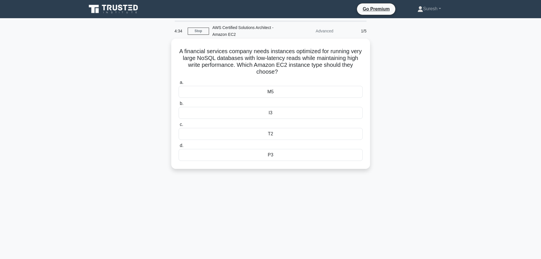
click at [282, 154] on div "P3" at bounding box center [271, 155] width 184 height 12
click at [179, 147] on input "d. P3" at bounding box center [179, 146] width 0 height 4
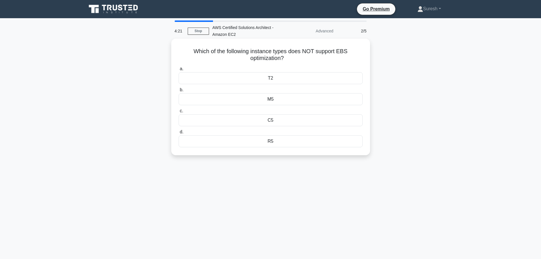
click at [282, 79] on div "T2" at bounding box center [271, 78] width 184 height 12
click at [179, 71] on input "a. T2" at bounding box center [179, 69] width 0 height 4
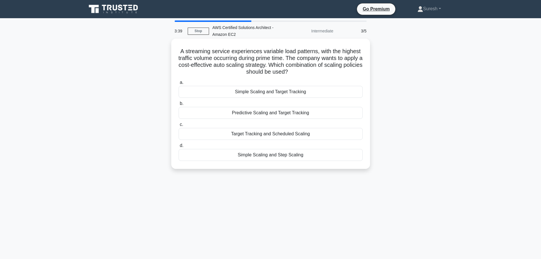
click at [260, 115] on div "Predictive Scaling and Target Tracking" at bounding box center [271, 113] width 184 height 12
click at [179, 105] on input "b. Predictive Scaling and Target Tracking" at bounding box center [179, 104] width 0 height 4
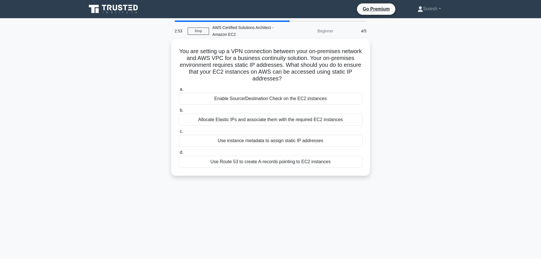
click at [241, 163] on div "Use Route 53 to create A-records pointing to EC2 instances" at bounding box center [271, 162] width 184 height 12
click at [179, 154] on input "d. Use Route 53 to create A-records pointing to EC2 instances" at bounding box center [179, 152] width 0 height 4
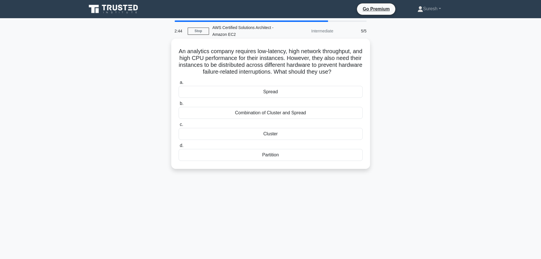
click at [269, 136] on div "Cluster" at bounding box center [271, 134] width 184 height 12
click at [179, 126] on input "c. Cluster" at bounding box center [179, 125] width 0 height 4
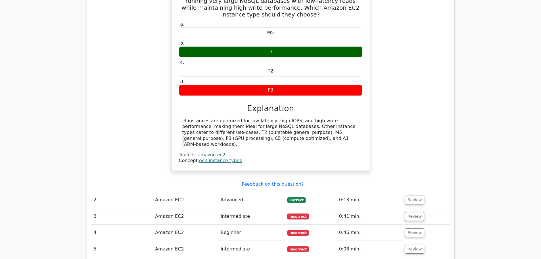
scroll to position [483, 0]
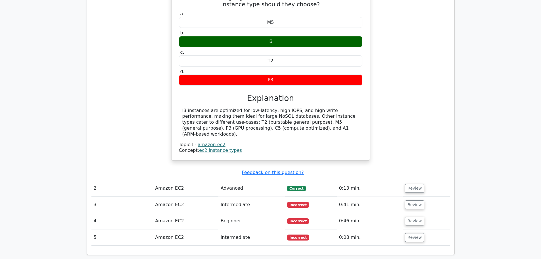
click at [400, 180] on td "0:13 min." at bounding box center [370, 188] width 66 height 16
click at [411, 184] on button "Review" at bounding box center [414, 188] width 19 height 9
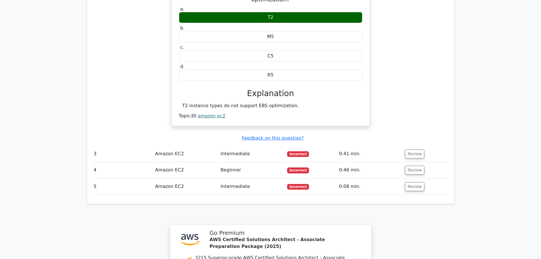
scroll to position [738, 0]
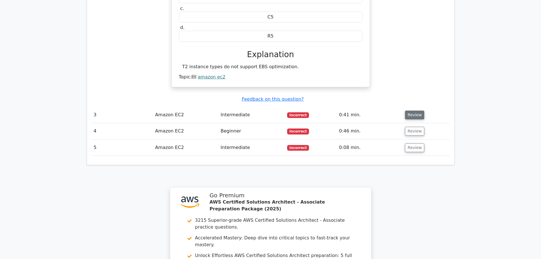
click at [408, 110] on button "Review" at bounding box center [414, 114] width 19 height 9
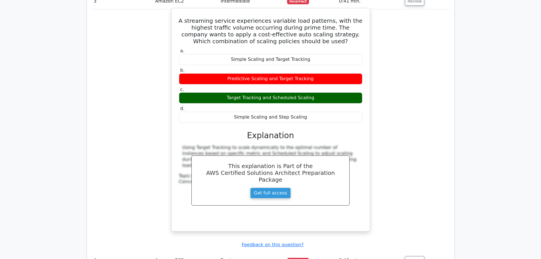
scroll to position [908, 0]
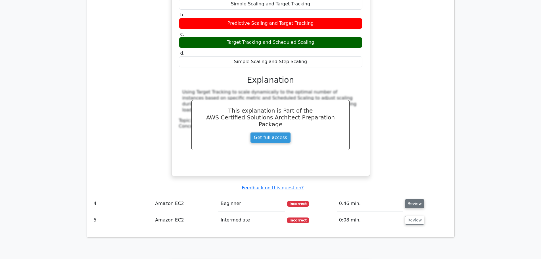
click at [419, 199] on button "Review" at bounding box center [414, 203] width 19 height 9
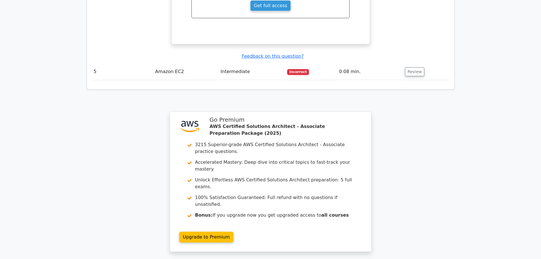
scroll to position [1368, 0]
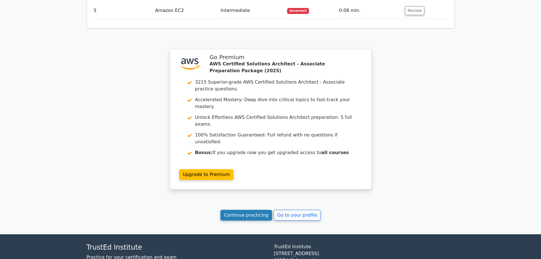
click at [251, 210] on link "Continue practicing" at bounding box center [246, 215] width 52 height 11
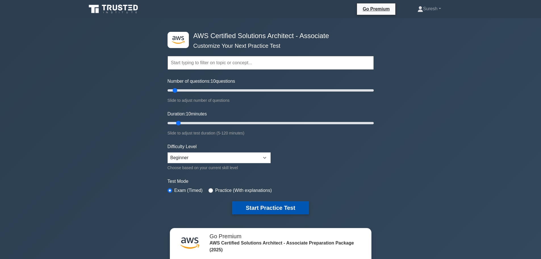
click at [269, 207] on button "Start Practice Test" at bounding box center [270, 207] width 77 height 13
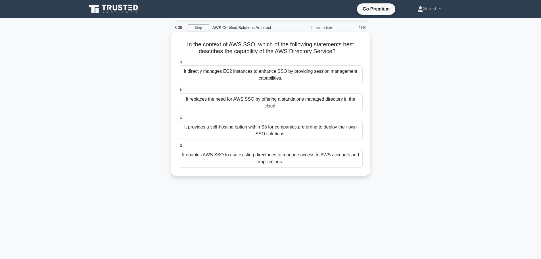
click at [280, 104] on div "It replaces the need for AWS SSO by offering a standalone managed directory in …" at bounding box center [271, 102] width 184 height 19
click at [179, 92] on input "b. It replaces the need for AWS SSO by offering a standalone managed directory …" at bounding box center [179, 90] width 0 height 4
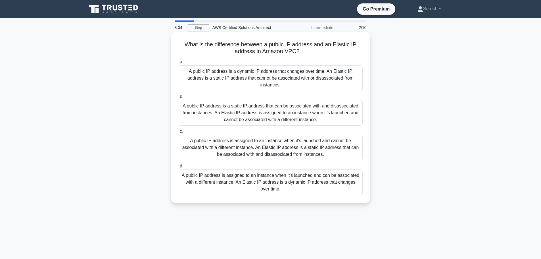
click at [260, 112] on div "A public IP address is a static IP address that can be associated with and disa…" at bounding box center [271, 113] width 184 height 26
click at [179, 99] on input "b. A public IP address is a static IP address that can be associated with and d…" at bounding box center [179, 97] width 0 height 4
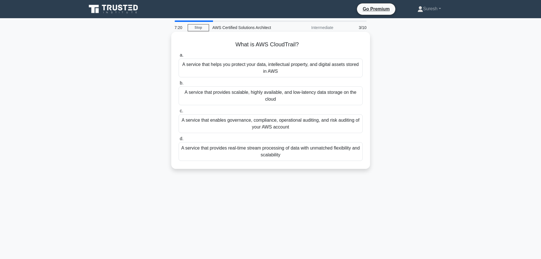
drag, startPoint x: 262, startPoint y: 120, endPoint x: 264, endPoint y: 104, distance: 15.7
click at [264, 104] on div "a. A service that helps you protect your data, intellectual property, and digit…" at bounding box center [270, 106] width 191 height 111
click at [246, 92] on div "A service that provides scalable, highly available, and low-latency data storag…" at bounding box center [271, 95] width 184 height 19
click at [179, 85] on input "b. A service that provides scalable, highly available, and low-latency data sto…" at bounding box center [179, 83] width 0 height 4
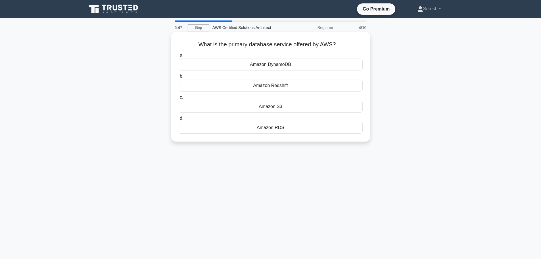
click at [269, 64] on div "Amazon DynamoDB" at bounding box center [271, 64] width 184 height 12
click at [179, 57] on input "a. Amazon DynamoDB" at bounding box center [179, 55] width 0 height 4
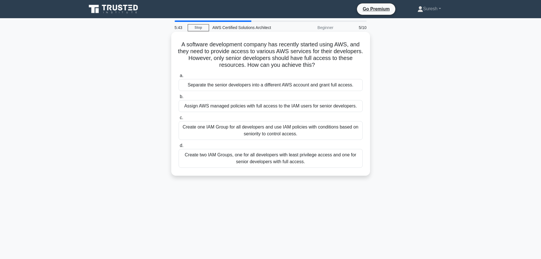
click at [301, 133] on div "Create one IAM Group for all developers and use IAM policies with conditions ba…" at bounding box center [271, 130] width 184 height 19
click at [179, 120] on input "c. Create one IAM Group for all developers and use IAM policies with conditions…" at bounding box center [179, 118] width 0 height 4
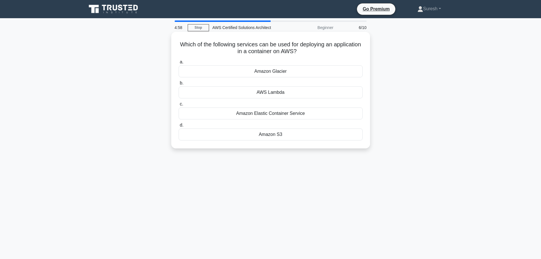
click at [281, 115] on div "Amazon Elastic Container Service" at bounding box center [271, 113] width 184 height 12
click at [179, 106] on input "c. Amazon Elastic Container Service" at bounding box center [179, 104] width 0 height 4
click at [277, 96] on div "Amazon Route 53" at bounding box center [271, 92] width 184 height 12
click at [179, 85] on input "b. Amazon Route 53" at bounding box center [179, 83] width 0 height 4
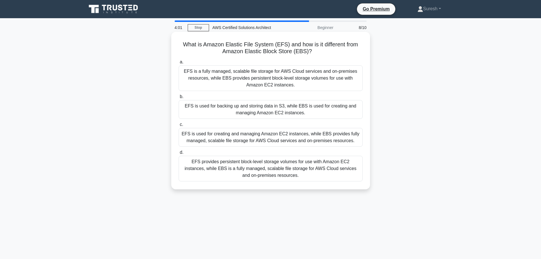
click at [278, 113] on div "EFS is used for backing up and storing data in S3, while EBS is used for creati…" at bounding box center [271, 109] width 184 height 19
click at [179, 99] on input "b. EFS is used for backing up and storing data in S3, while EBS is used for cre…" at bounding box center [179, 97] width 0 height 4
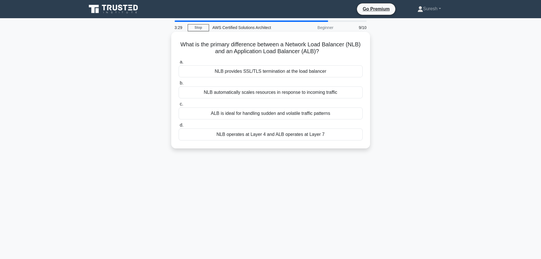
click at [257, 93] on div "NLB automatically scales resources in response to incoming traffic" at bounding box center [271, 92] width 184 height 12
click at [179, 85] on input "b. NLB automatically scales resources in response to incoming traffic" at bounding box center [179, 83] width 0 height 4
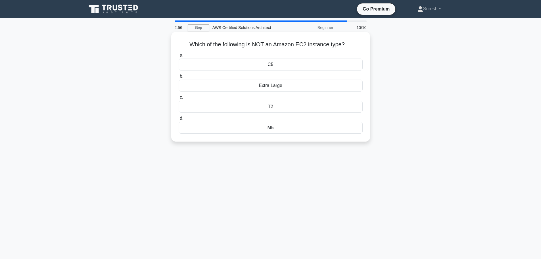
click at [266, 66] on div "C5" at bounding box center [271, 64] width 184 height 12
click at [179, 57] on input "a. C5" at bounding box center [179, 55] width 0 height 4
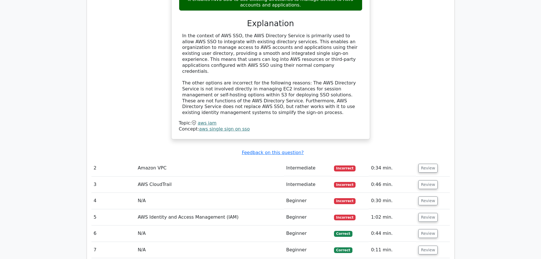
scroll to position [596, 0]
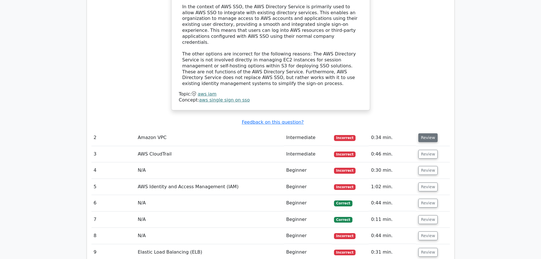
click at [424, 133] on button "Review" at bounding box center [427, 137] width 19 height 9
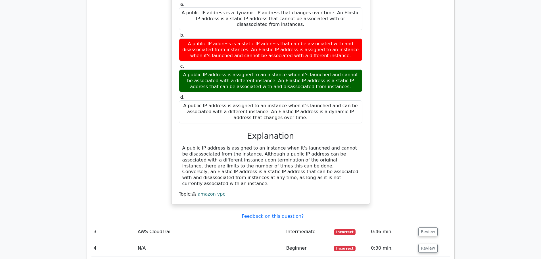
scroll to position [795, 0]
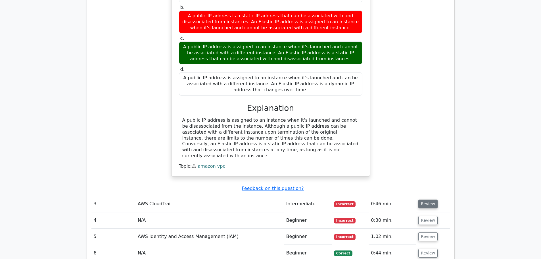
click at [424, 199] on button "Review" at bounding box center [427, 203] width 19 height 9
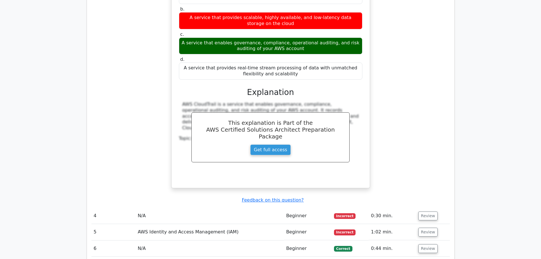
scroll to position [1050, 0]
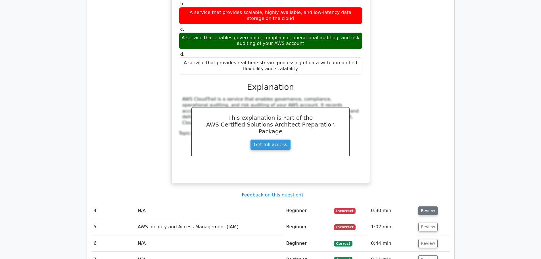
click at [431, 206] on button "Review" at bounding box center [427, 210] width 19 height 9
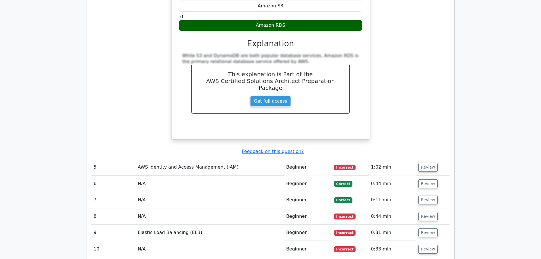
scroll to position [1334, 0]
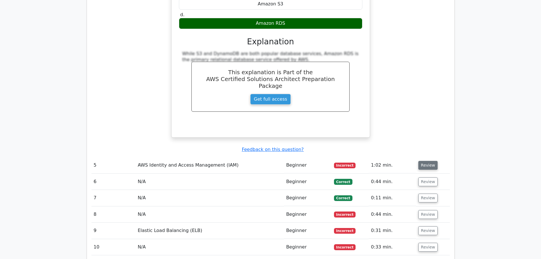
click at [424, 161] on button "Review" at bounding box center [427, 165] width 19 height 9
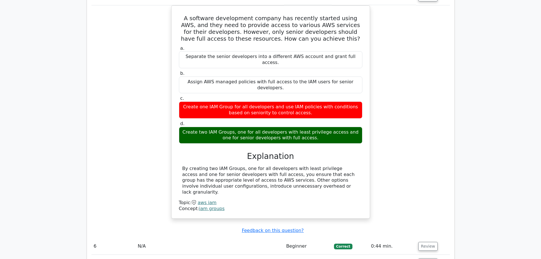
scroll to position [1505, 0]
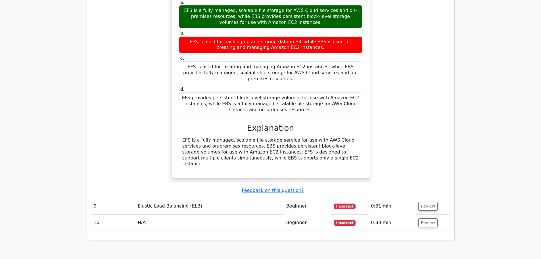
scroll to position [1817, 0]
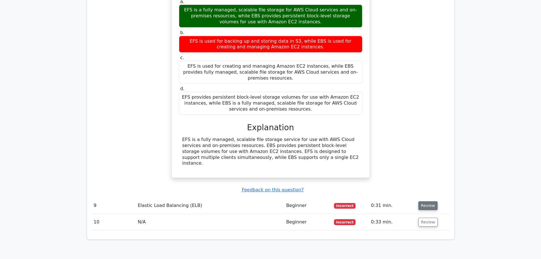
click at [426, 201] on button "Review" at bounding box center [427, 205] width 19 height 9
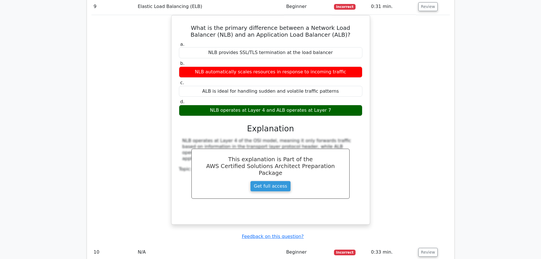
scroll to position [2044, 0]
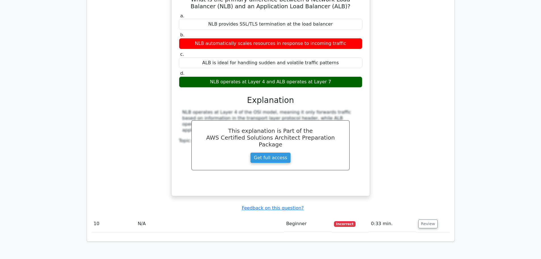
drag, startPoint x: 418, startPoint y: 155, endPoint x: 420, endPoint y: 145, distance: 10.4
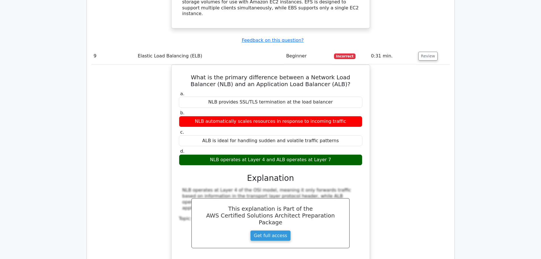
scroll to position [1959, 0]
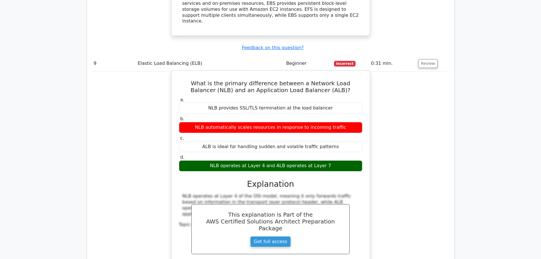
drag, startPoint x: 326, startPoint y: 98, endPoint x: 219, endPoint y: 97, distance: 106.5
click at [219, 160] on div "NLB operates at Layer 4 and ALB operates at Layer 7" at bounding box center [270, 165] width 183 height 11
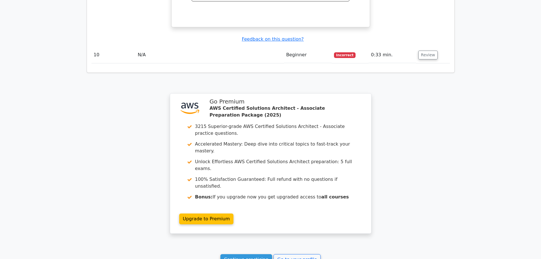
scroll to position [2217, 0]
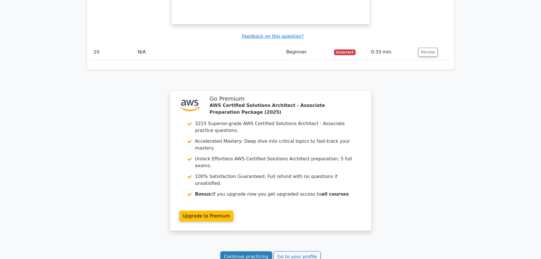
click at [256, 251] on link "Continue practicing" at bounding box center [246, 256] width 52 height 11
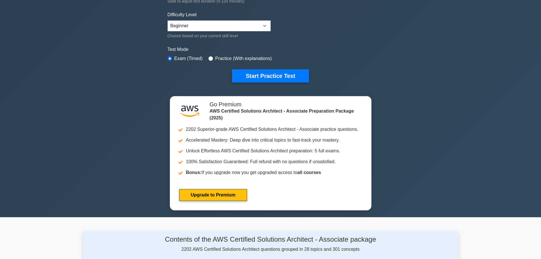
scroll to position [142, 0]
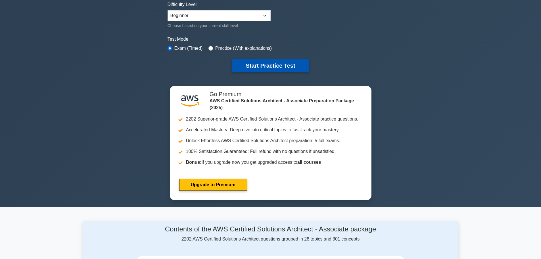
click at [269, 66] on button "Start Practice Test" at bounding box center [270, 65] width 77 height 13
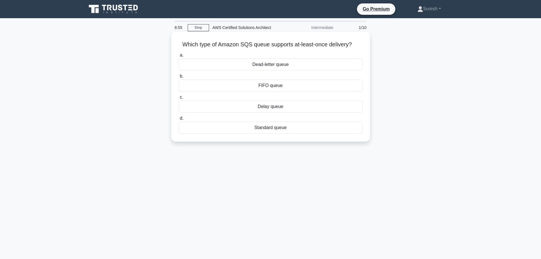
click at [258, 131] on div "Standard queue" at bounding box center [271, 128] width 184 height 12
click at [179, 120] on input "d. Standard queue" at bounding box center [179, 118] width 0 height 4
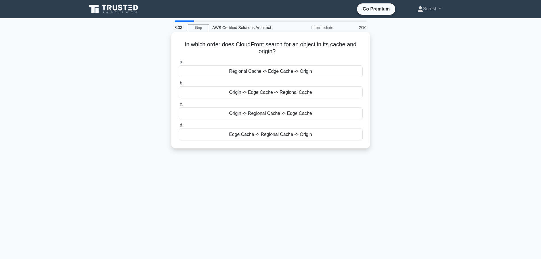
click at [272, 95] on div "Origin -> Edge Cache -> Regional Cache" at bounding box center [271, 92] width 184 height 12
click at [179, 85] on input "b. Origin -> Edge Cache -> Regional Cache" at bounding box center [179, 83] width 0 height 4
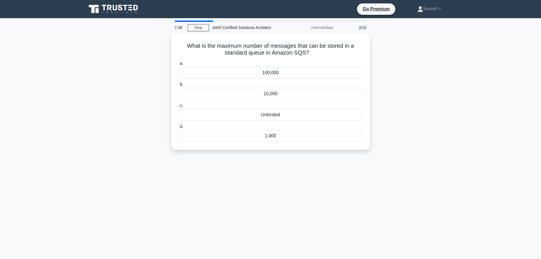
click at [272, 95] on div "10,000" at bounding box center [271, 94] width 184 height 12
click at [179, 86] on input "b. 10,000" at bounding box center [179, 85] width 0 height 4
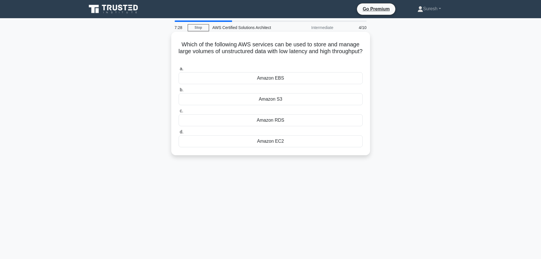
click at [277, 139] on div "Amazon EC2" at bounding box center [271, 141] width 184 height 12
click at [179, 134] on input "d. Amazon EC2" at bounding box center [179, 132] width 0 height 4
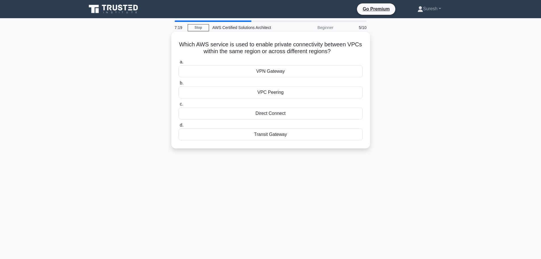
click at [280, 95] on div "VPC Peering" at bounding box center [271, 92] width 184 height 12
click at [179, 85] on input "b. VPC Peering" at bounding box center [179, 83] width 0 height 4
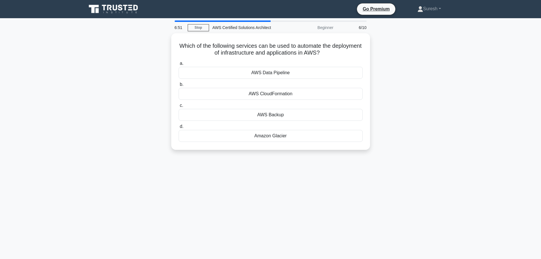
click at [280, 95] on div "AWS CloudFormation" at bounding box center [271, 94] width 184 height 12
click at [179, 86] on input "b. AWS CloudFormation" at bounding box center [179, 85] width 0 height 4
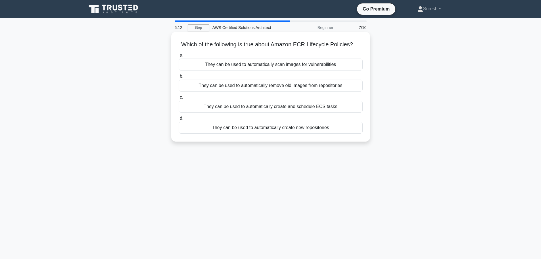
click at [273, 108] on div "They can be used to automatically create and schedule ECS tasks" at bounding box center [271, 106] width 184 height 12
click at [179, 99] on input "c. They can be used to automatically create and schedule ECS tasks" at bounding box center [179, 97] width 0 height 4
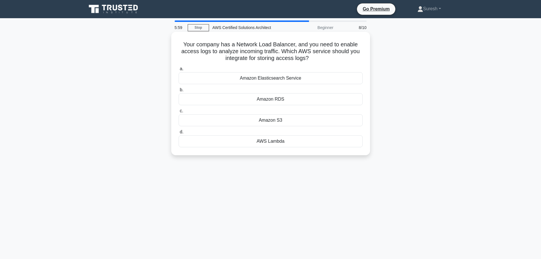
click at [271, 118] on div "Amazon S3" at bounding box center [271, 120] width 184 height 12
click at [179, 113] on input "c. Amazon S3" at bounding box center [179, 111] width 0 height 4
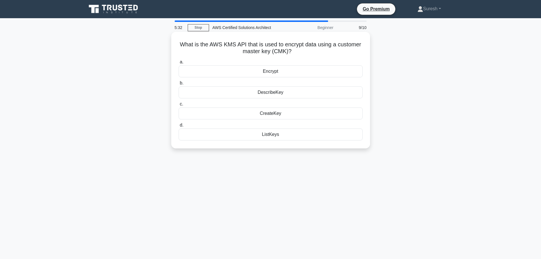
click at [275, 135] on div "ListKeys" at bounding box center [271, 134] width 184 height 12
click at [179, 127] on input "d. ListKeys" at bounding box center [179, 125] width 0 height 4
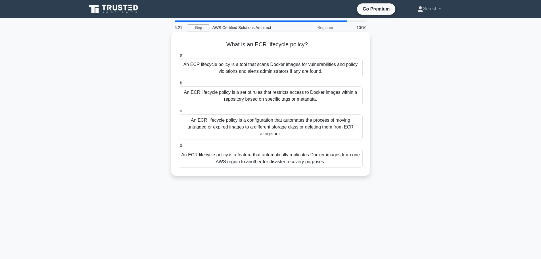
click at [286, 97] on div "An ECR lifecycle policy is a set of rules that restricts access to Docker image…" at bounding box center [271, 95] width 184 height 19
click at [179, 85] on input "b. An ECR lifecycle policy is a set of rules that restricts access to Docker im…" at bounding box center [179, 83] width 0 height 4
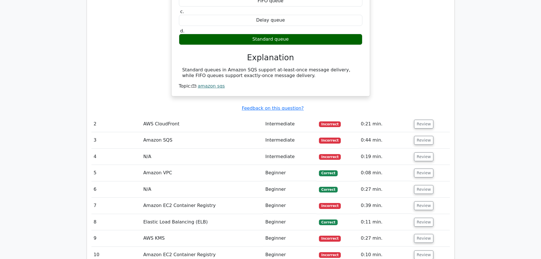
scroll to position [539, 0]
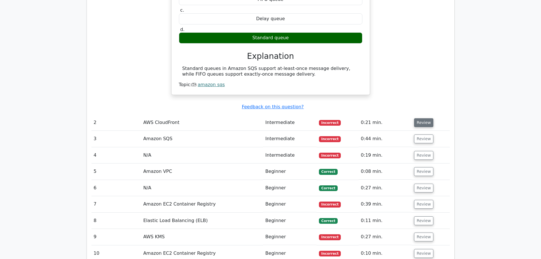
click at [419, 118] on button "Review" at bounding box center [423, 122] width 19 height 9
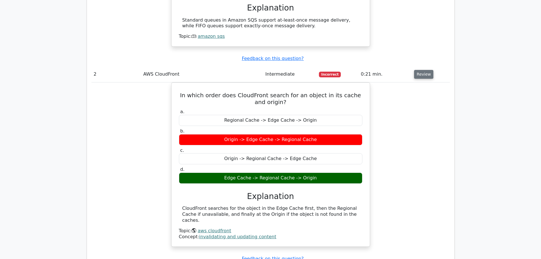
scroll to position [653, 0]
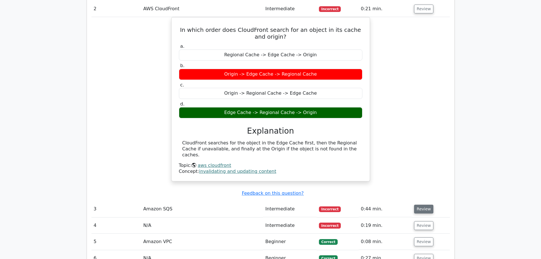
click at [422, 204] on button "Review" at bounding box center [423, 208] width 19 height 9
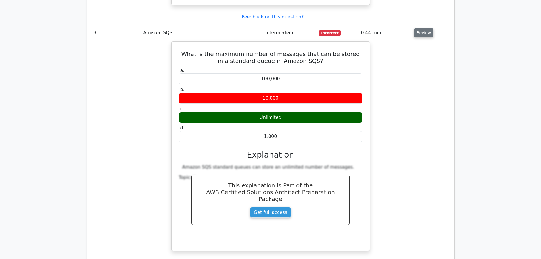
scroll to position [880, 0]
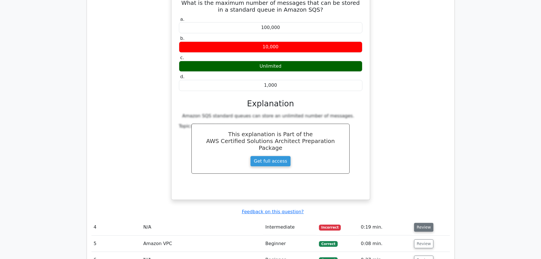
click at [420, 223] on button "Review" at bounding box center [423, 227] width 19 height 9
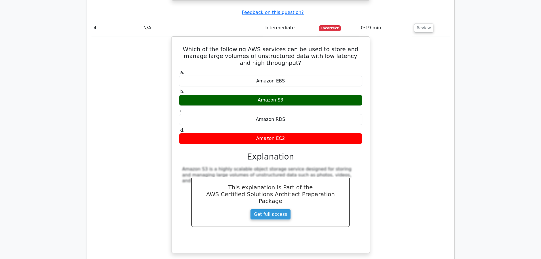
scroll to position [1136, 0]
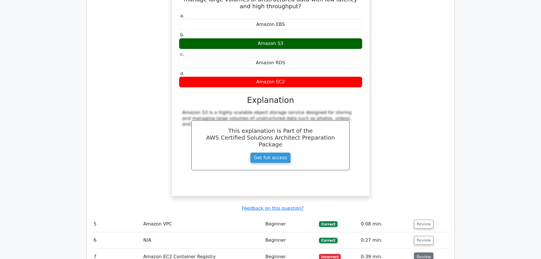
click at [425, 252] on button "Review" at bounding box center [423, 256] width 19 height 9
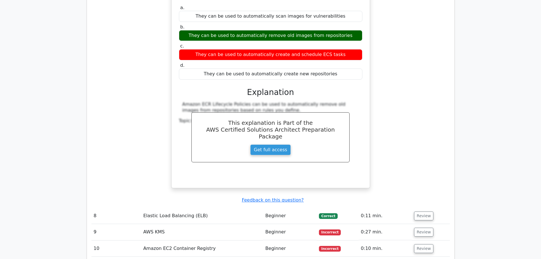
scroll to position [1448, 0]
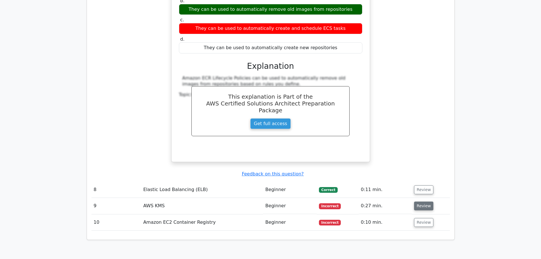
click at [428, 201] on button "Review" at bounding box center [423, 205] width 19 height 9
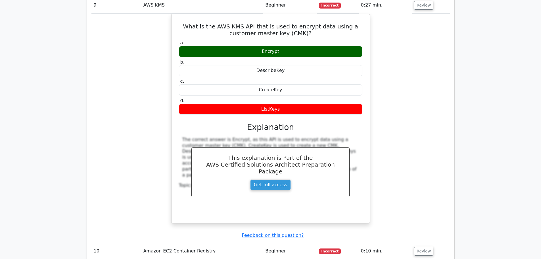
scroll to position [1760, 0]
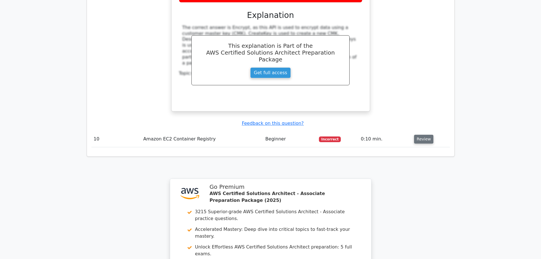
click at [421, 135] on button "Review" at bounding box center [423, 139] width 19 height 9
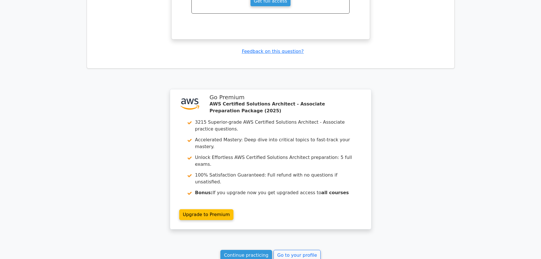
scroll to position [2128, 0]
